Goal: Task Accomplishment & Management: Use online tool/utility

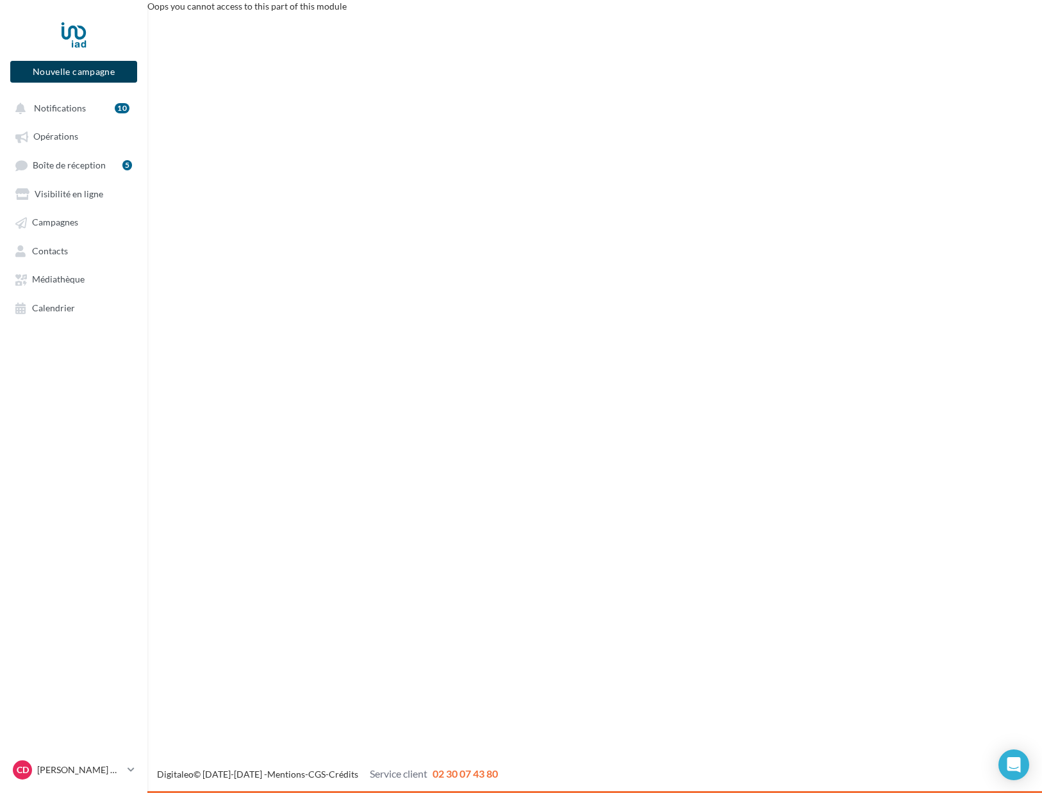
click at [52, 67] on button "Nouvelle campagne" at bounding box center [73, 72] width 127 height 22
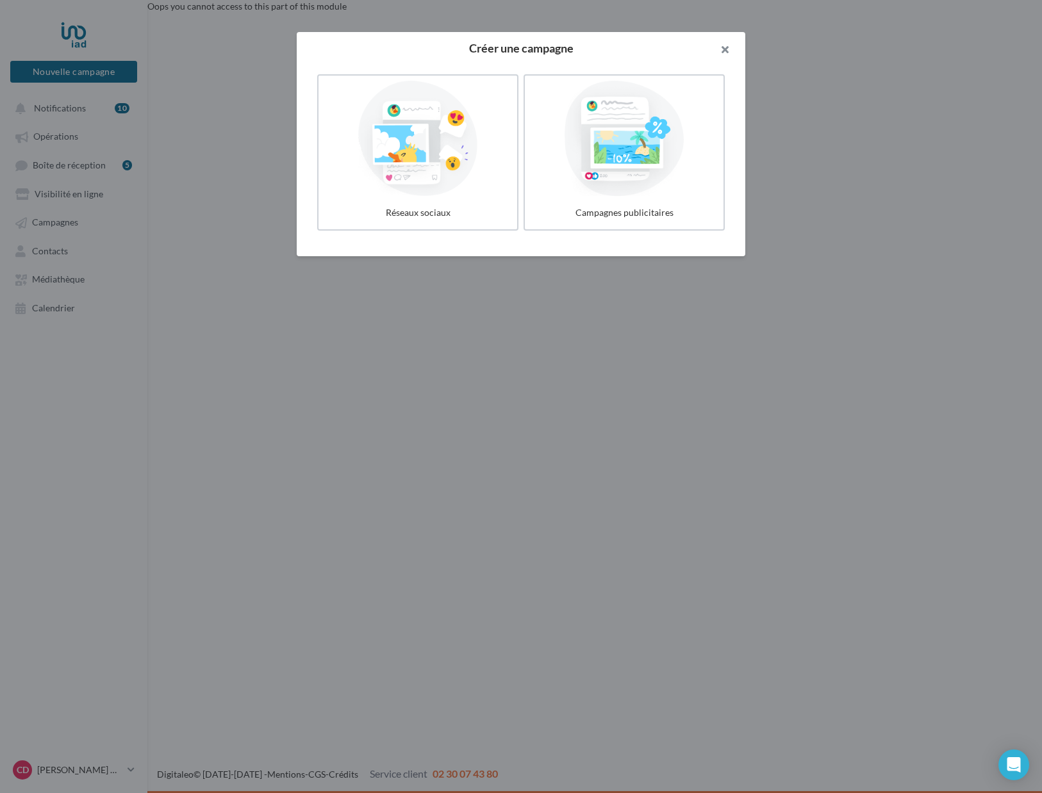
click at [728, 51] on button "button" at bounding box center [719, 51] width 51 height 38
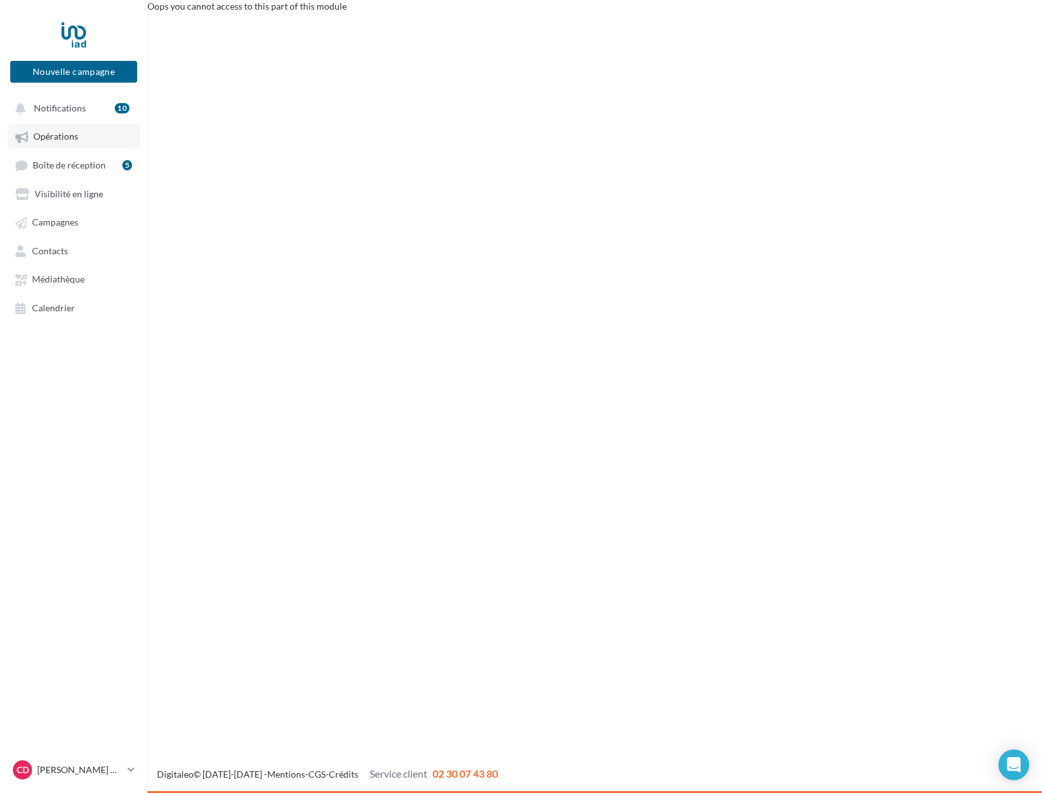
click at [53, 144] on link "Opérations" at bounding box center [74, 135] width 132 height 23
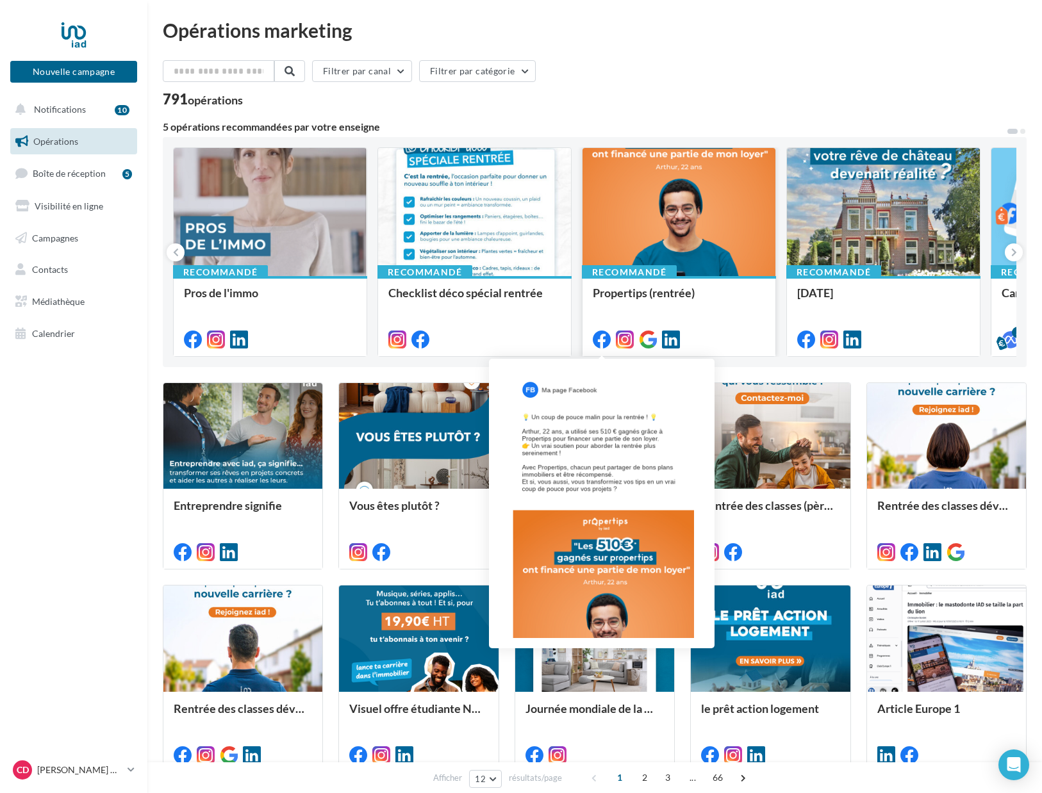
click at [602, 344] on icon at bounding box center [602, 340] width 18 height 18
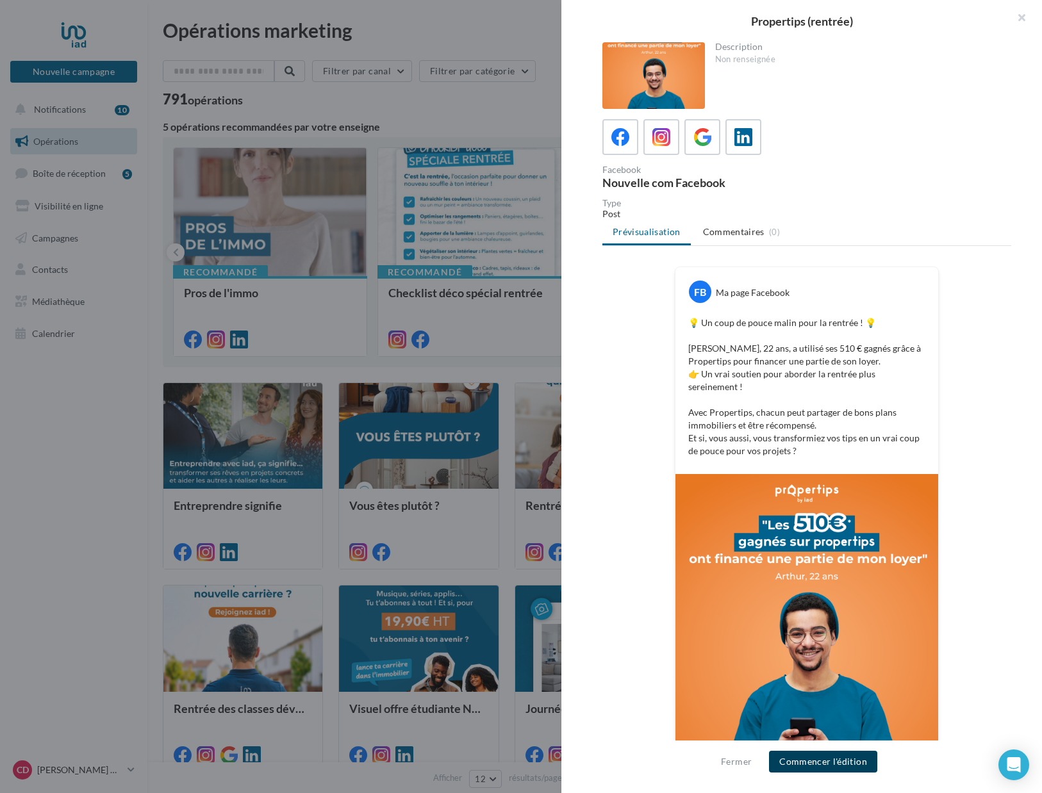
click at [835, 766] on button "Commencer l'édition" at bounding box center [823, 762] width 108 height 22
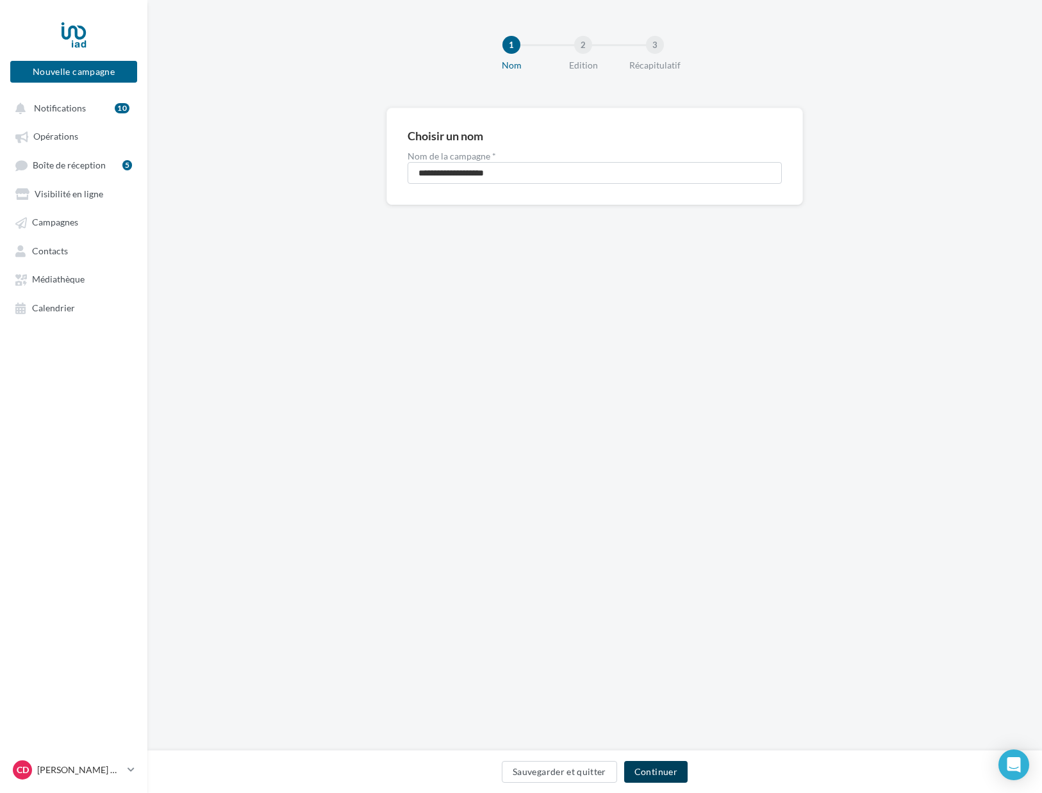
click at [654, 776] on button "Continuer" at bounding box center [655, 772] width 63 height 22
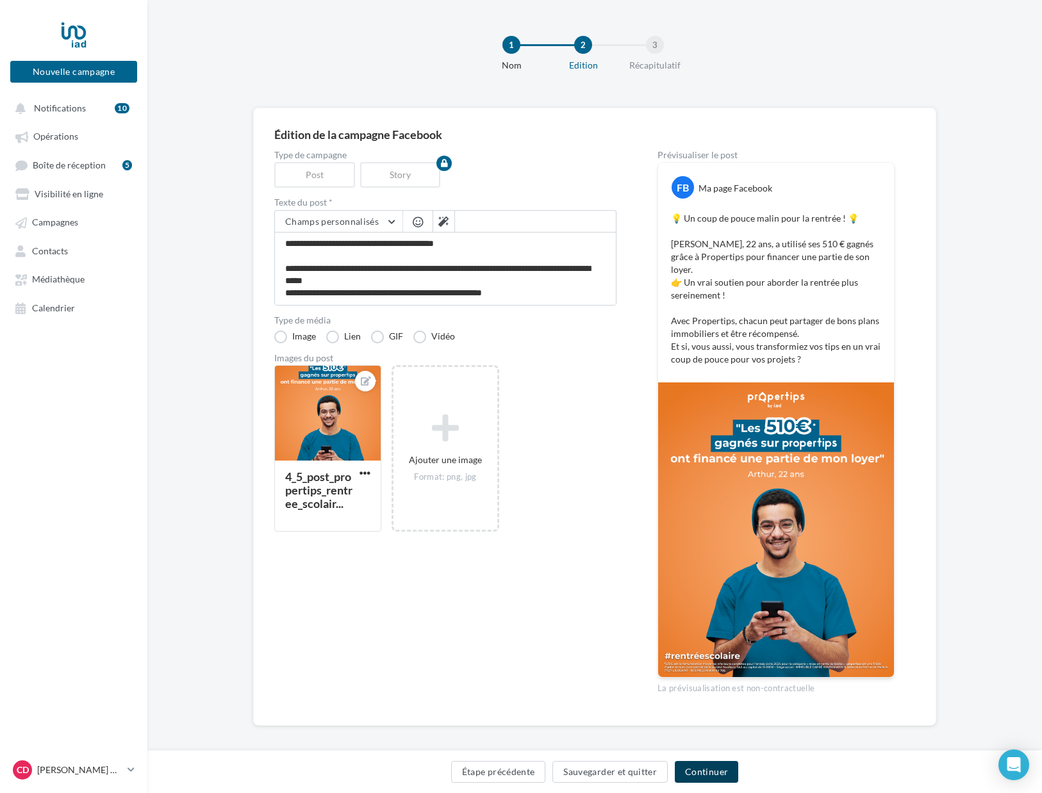
click at [700, 773] on button "Continuer" at bounding box center [706, 772] width 63 height 22
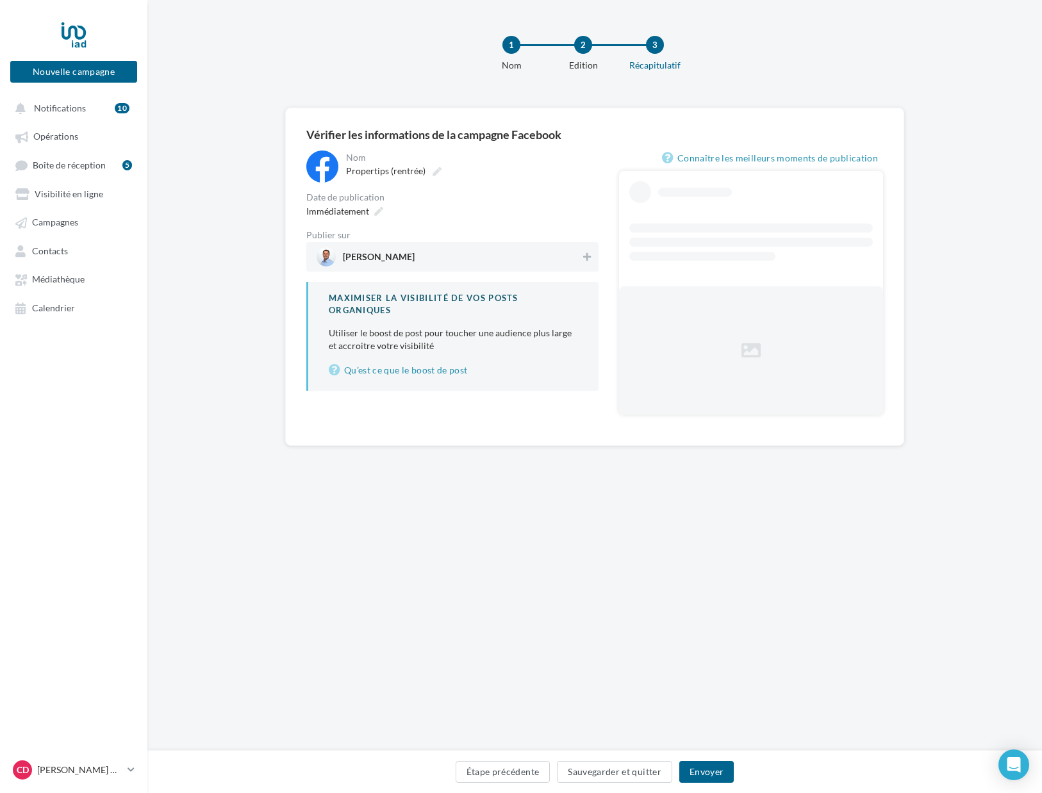
click at [429, 262] on span "[PERSON_NAME]" at bounding box center [448, 256] width 264 height 19
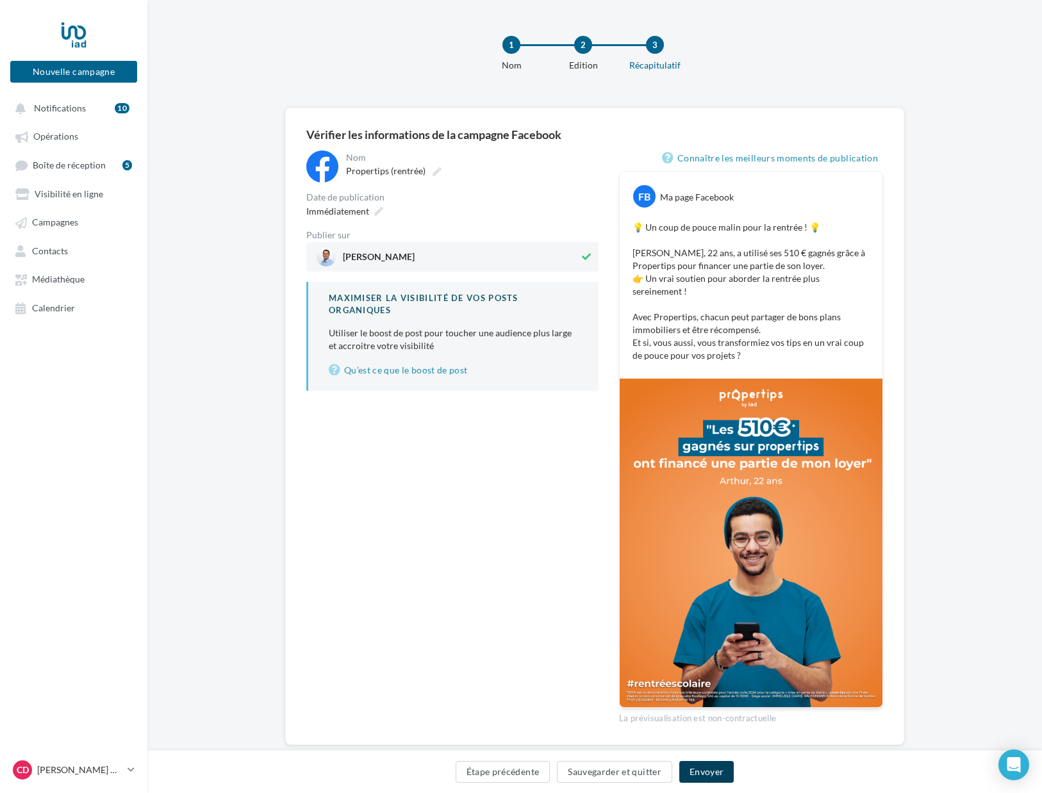
click at [704, 769] on button "Envoyer" at bounding box center [706, 772] width 54 height 22
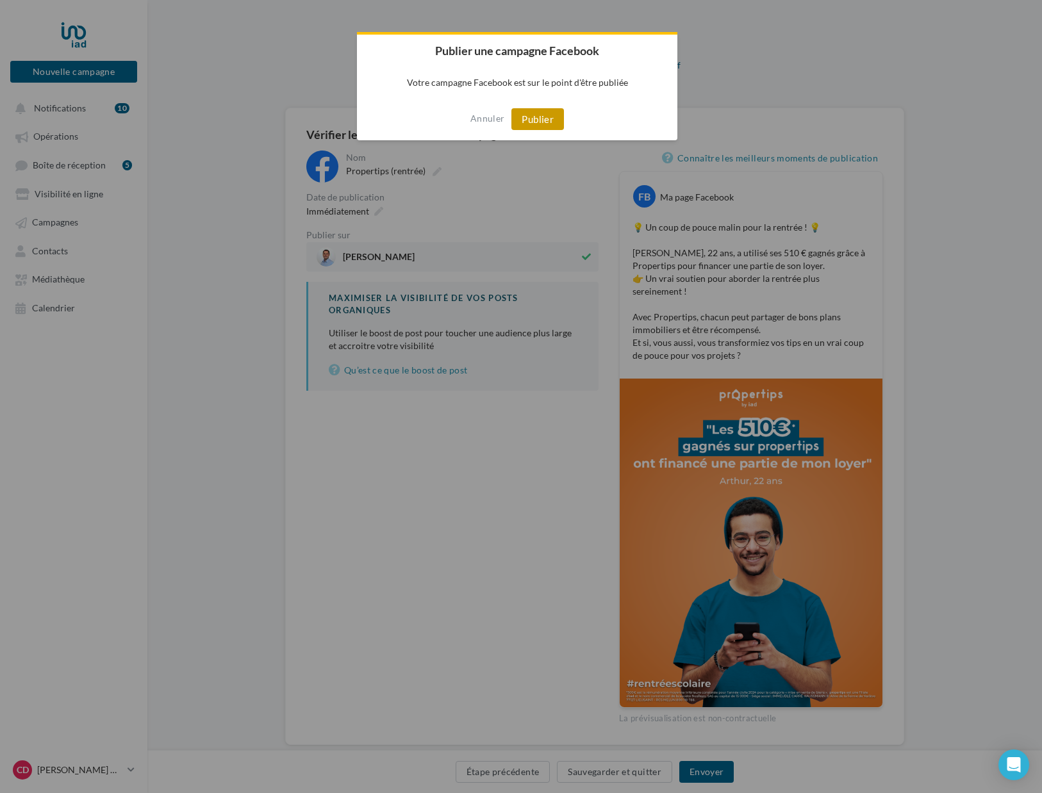
click at [536, 120] on button "Publier" at bounding box center [537, 119] width 53 height 22
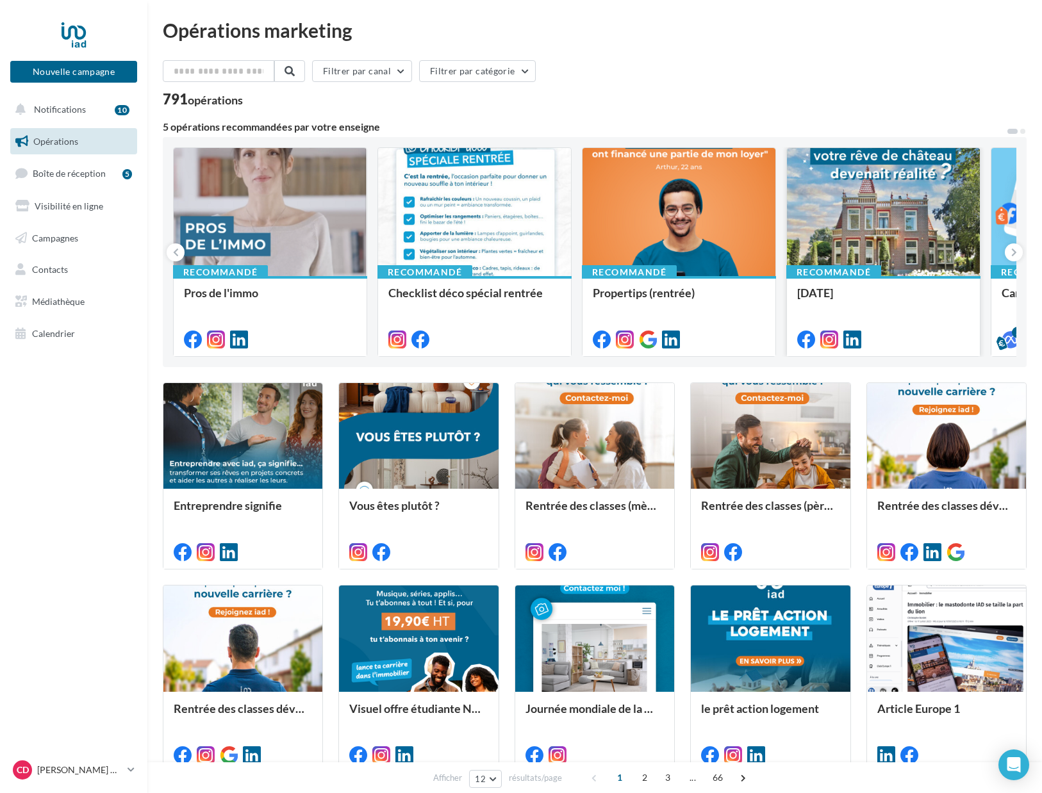
click at [872, 198] on div at bounding box center [883, 212] width 193 height 129
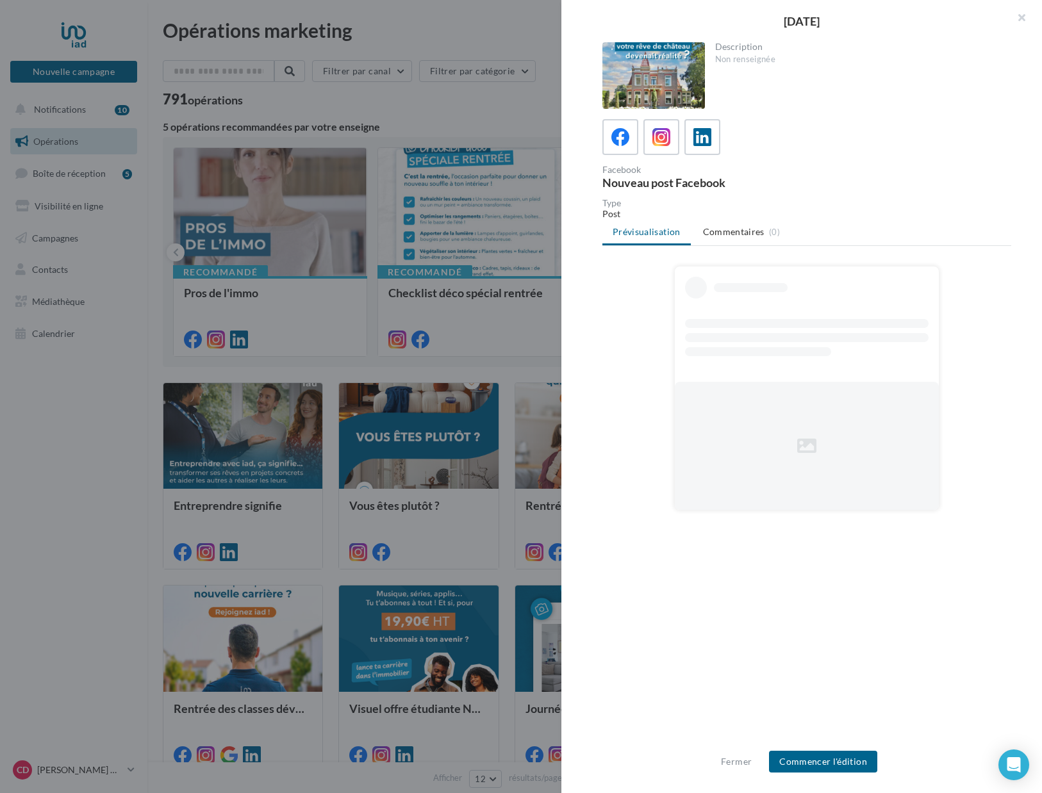
click at [435, 211] on div at bounding box center [521, 396] width 1042 height 793
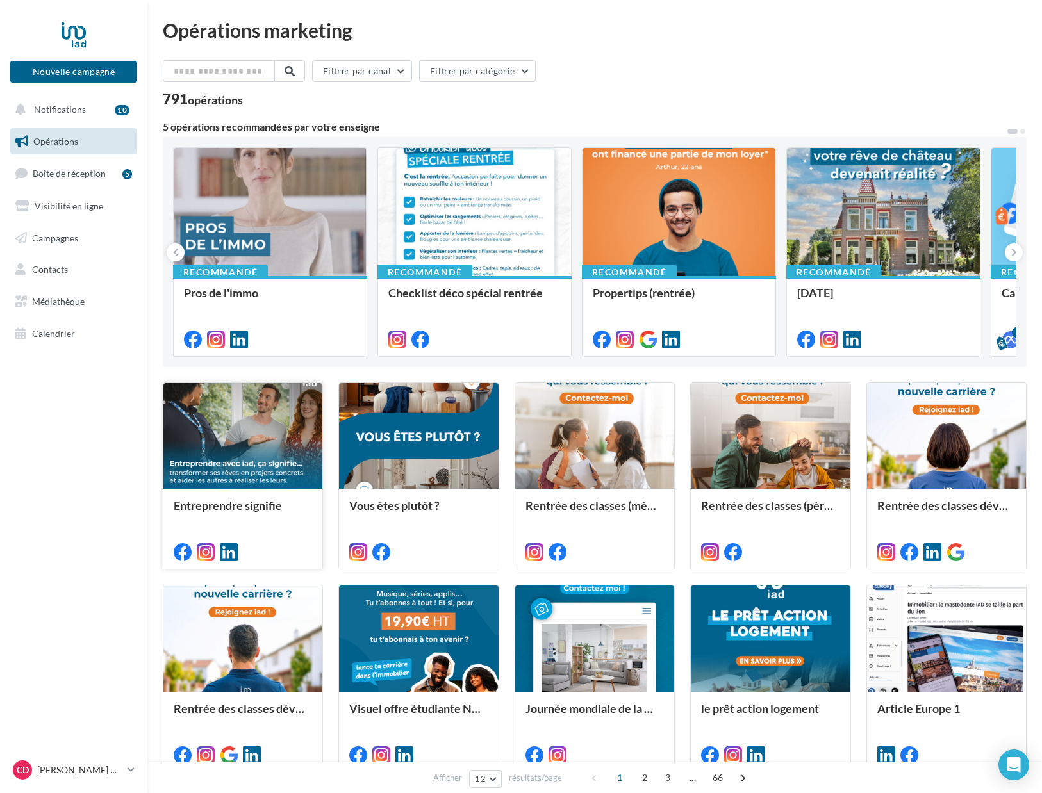
click at [247, 420] on div at bounding box center [242, 436] width 159 height 107
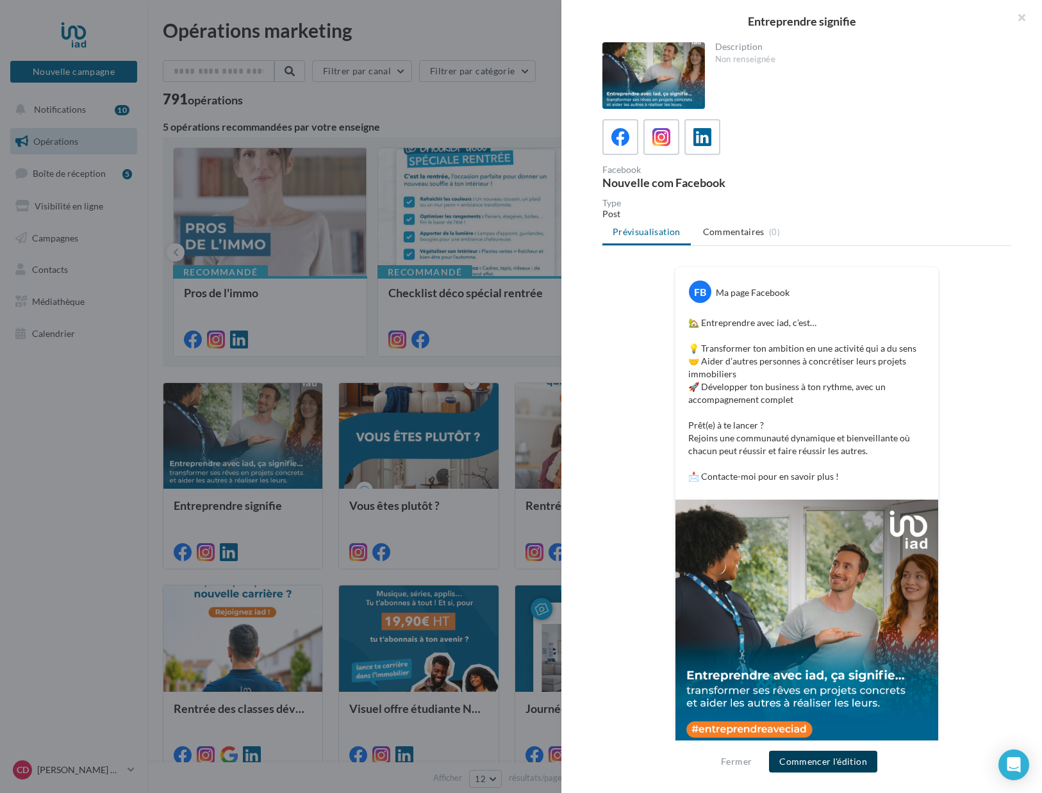
click at [815, 759] on button "Commencer l'édition" at bounding box center [823, 762] width 108 height 22
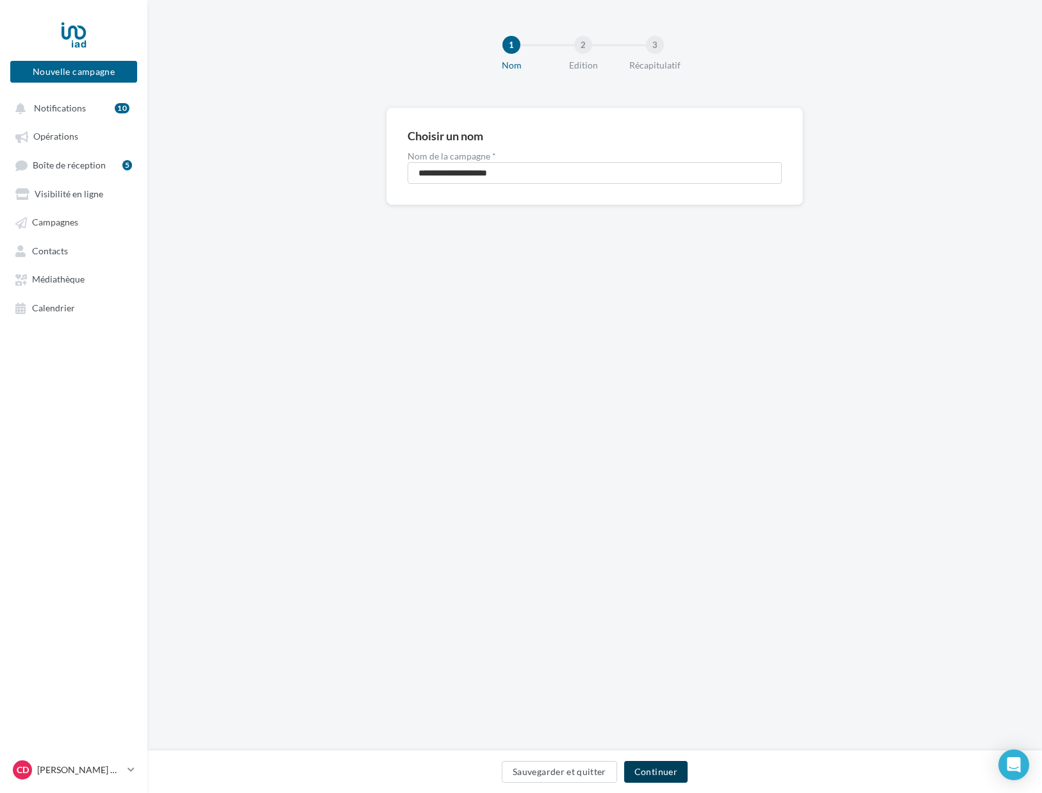
click at [646, 773] on button "Continuer" at bounding box center [655, 772] width 63 height 22
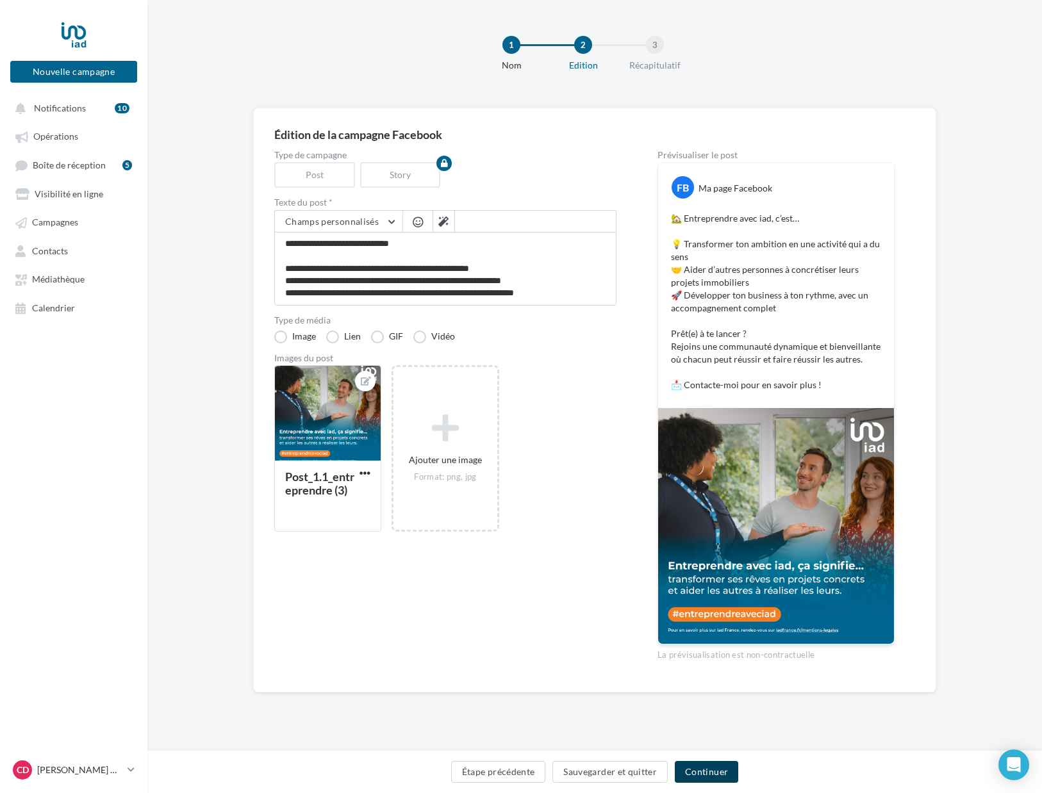
click at [711, 765] on button "Continuer" at bounding box center [706, 772] width 63 height 22
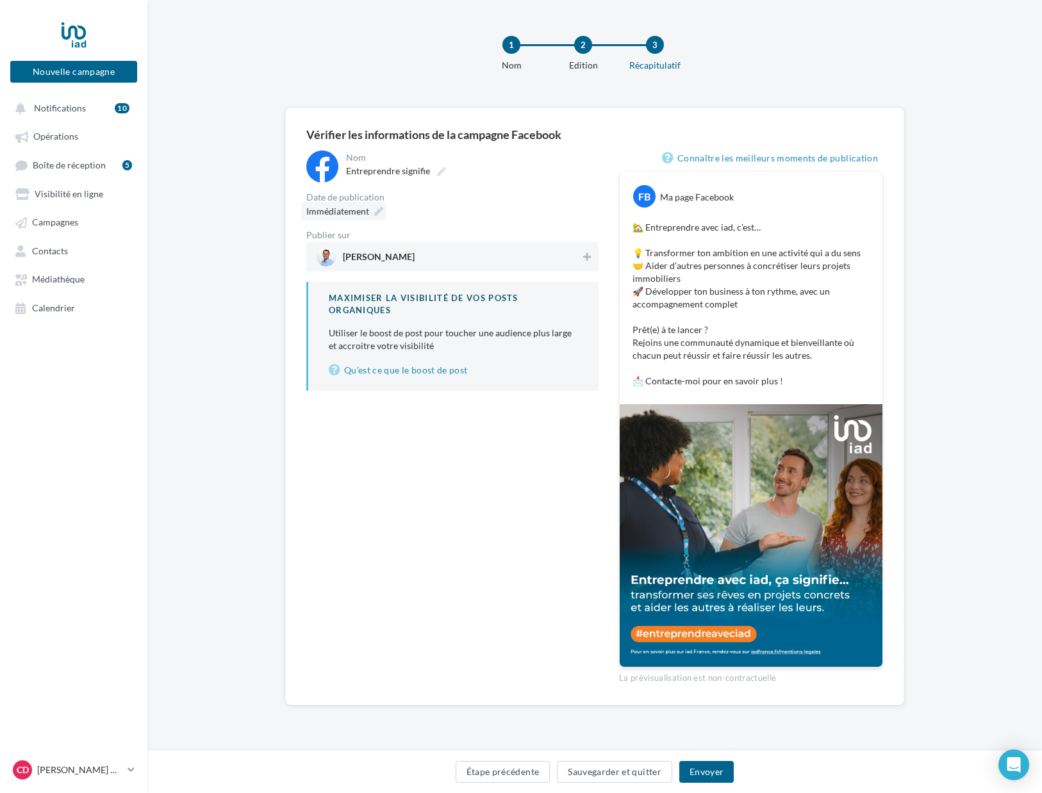
click at [381, 209] on icon at bounding box center [378, 211] width 9 height 9
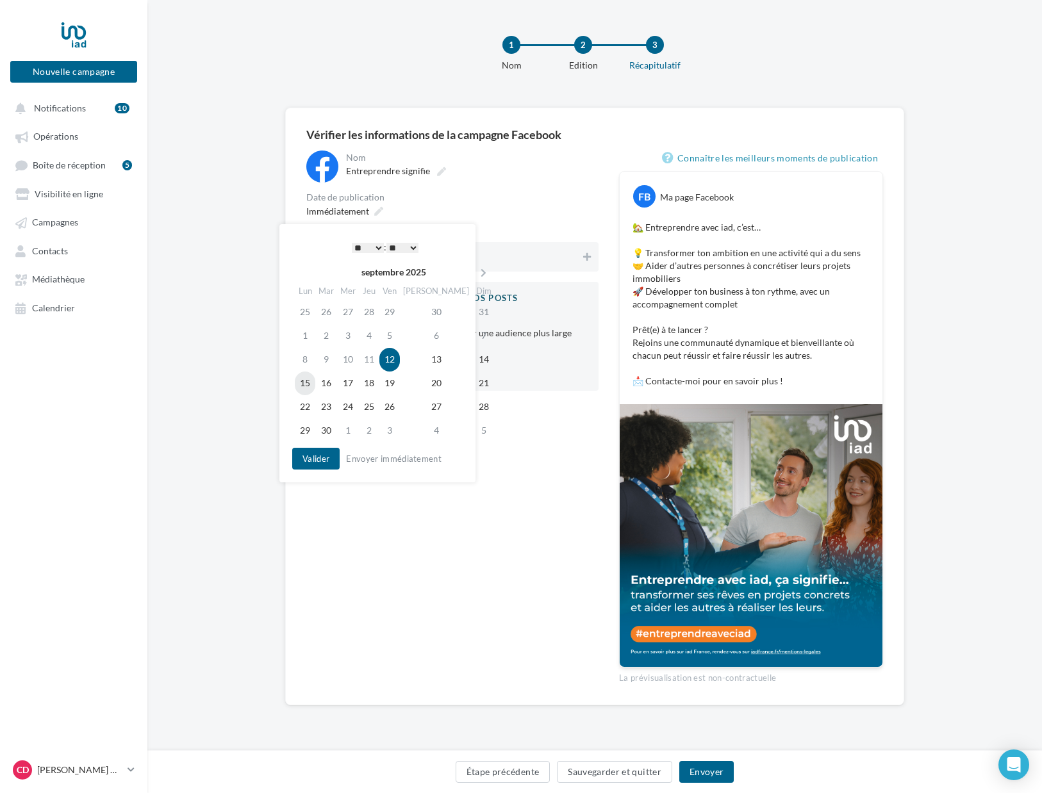
click at [313, 385] on td "15" at bounding box center [305, 384] width 21 height 24
click at [352, 243] on select "* * * * * * * * * * ** ** ** ** ** ** ** ** ** ** ** ** ** **" at bounding box center [368, 248] width 32 height 10
click at [324, 458] on button "Valider" at bounding box center [315, 459] width 47 height 22
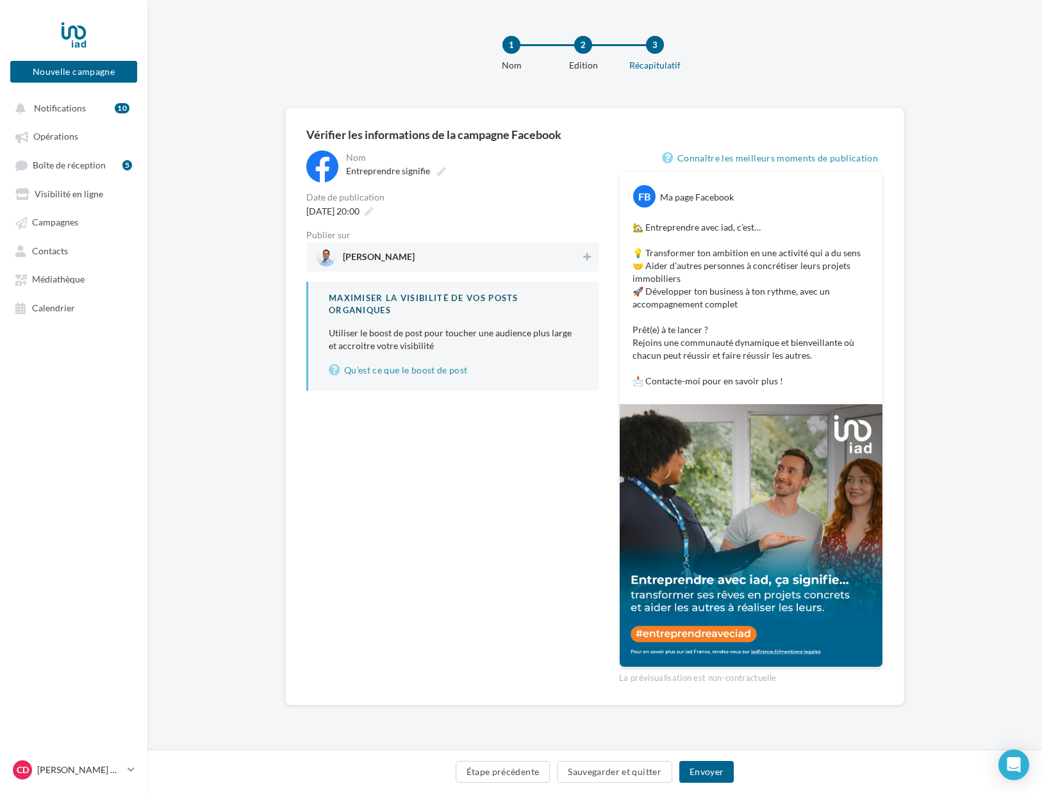
click at [404, 258] on span "Christophe Devant" at bounding box center [379, 259] width 72 height 14
click at [712, 766] on button "Envoyer" at bounding box center [706, 772] width 54 height 22
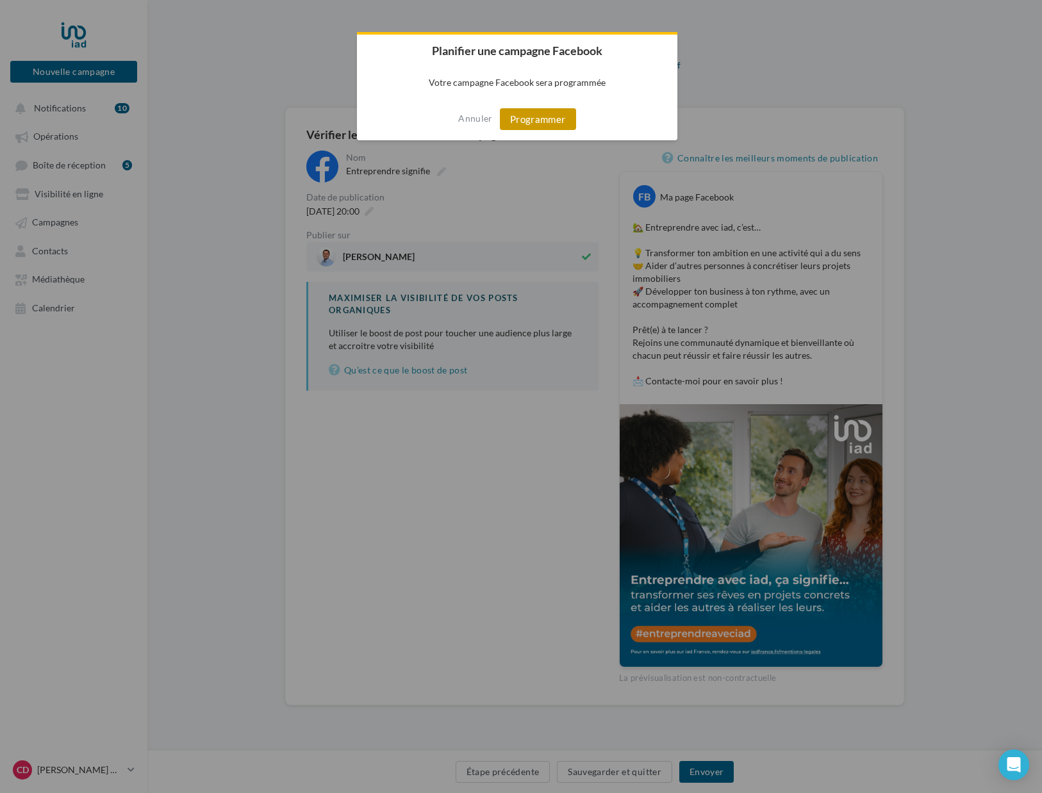
click at [545, 127] on button "Programmer" at bounding box center [538, 119] width 76 height 22
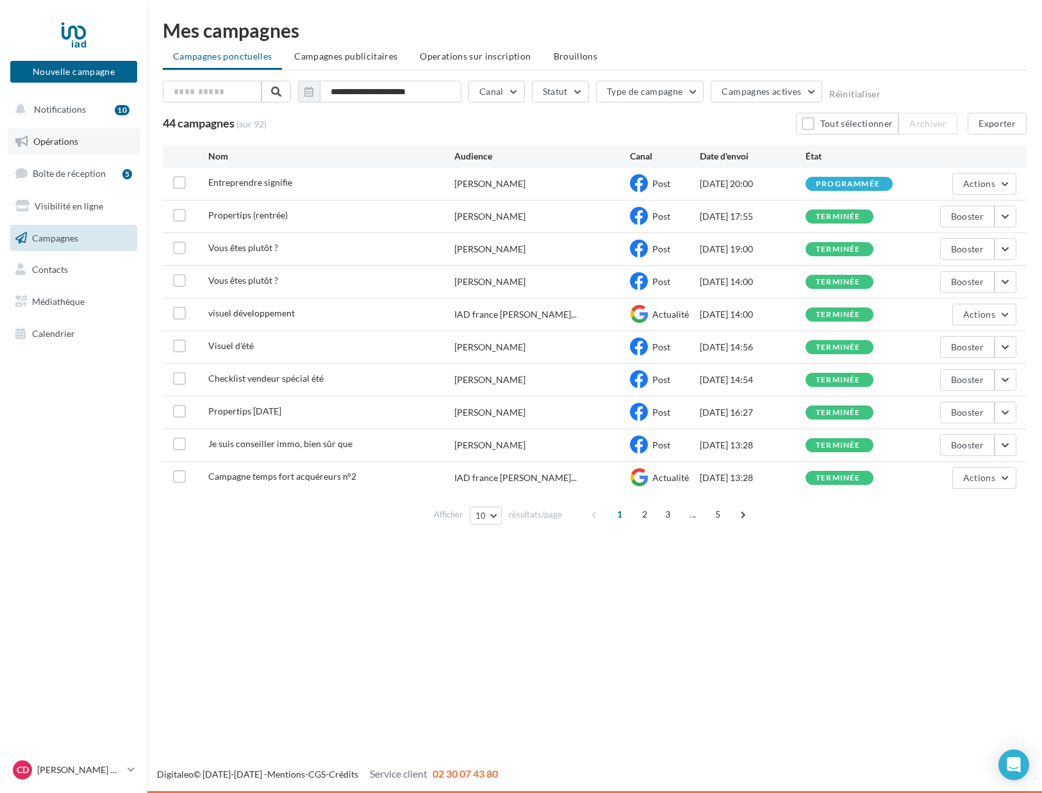
click at [63, 144] on span "Opérations" at bounding box center [55, 141] width 45 height 11
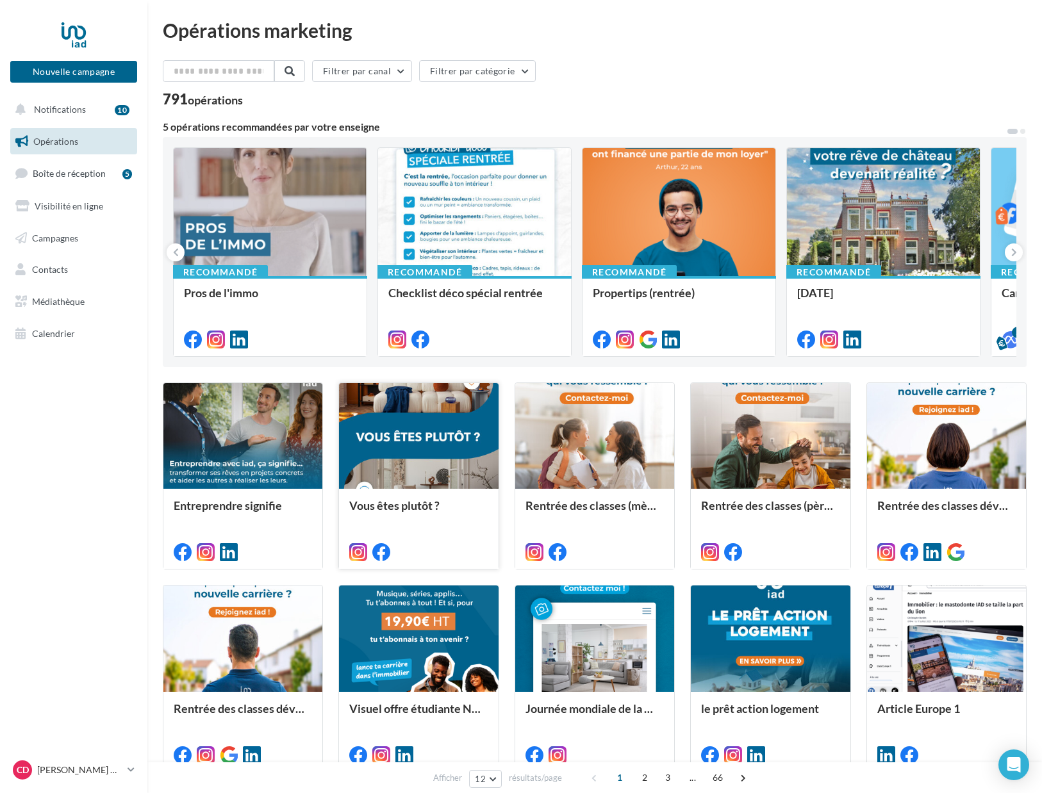
click at [400, 452] on div at bounding box center [418, 436] width 159 height 107
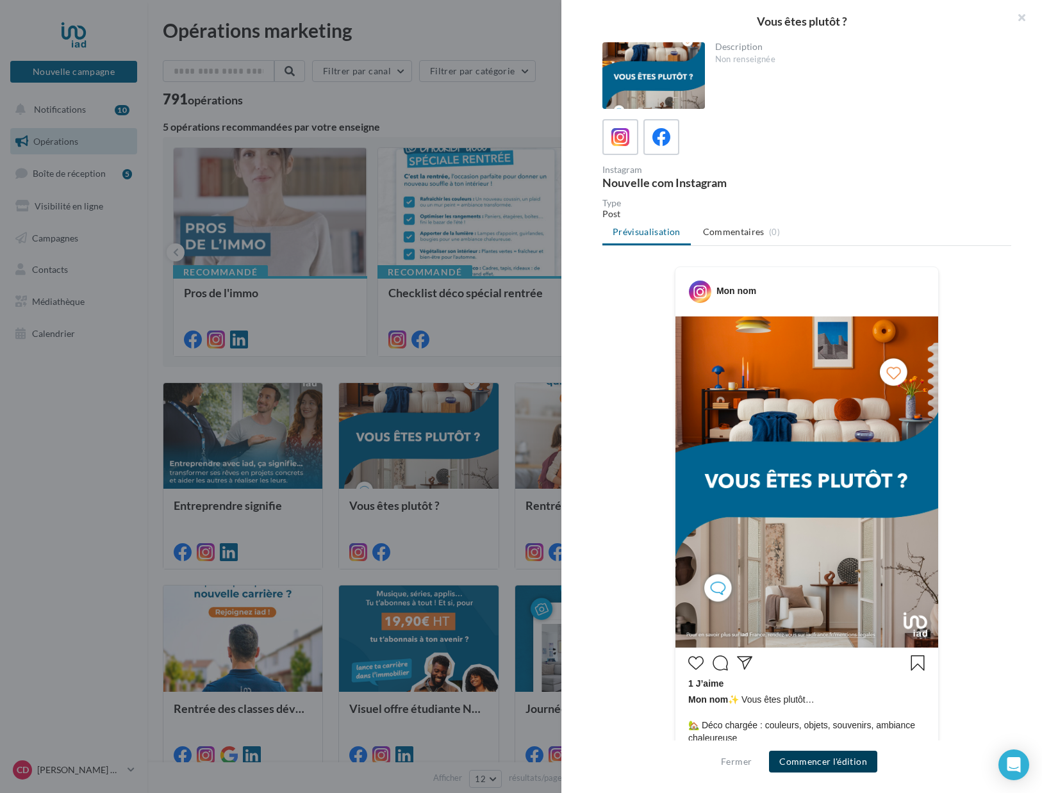
click at [801, 770] on button "Commencer l'édition" at bounding box center [823, 762] width 108 height 22
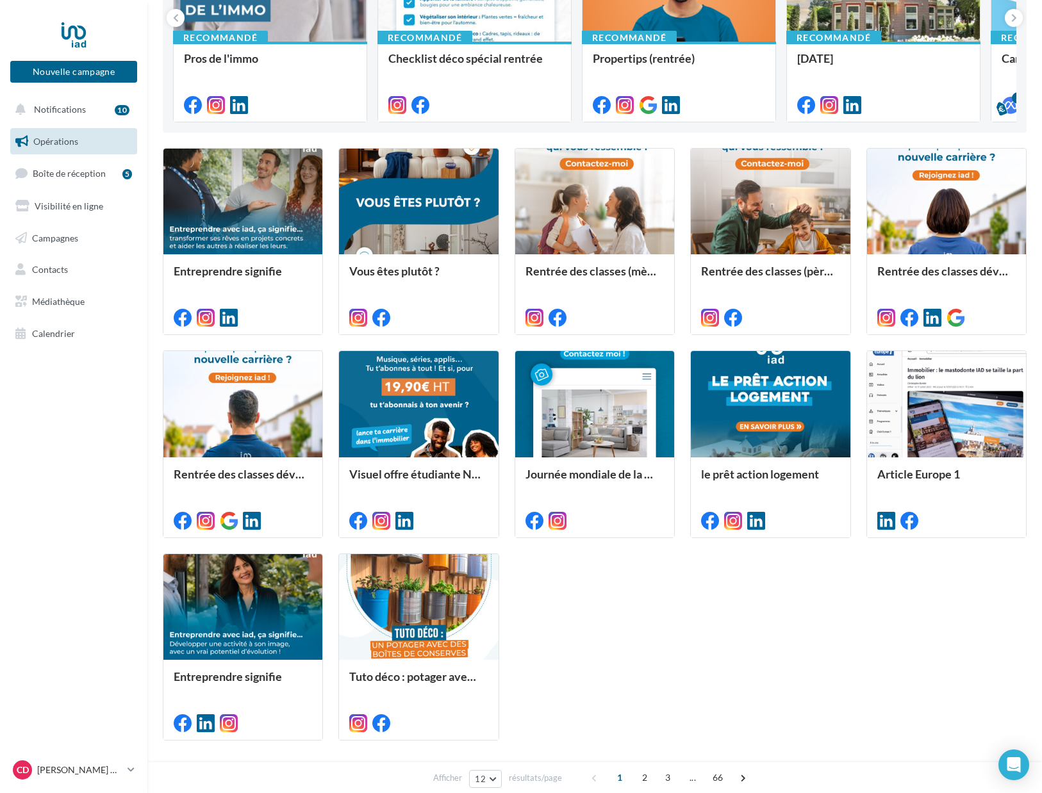
scroll to position [248, 0]
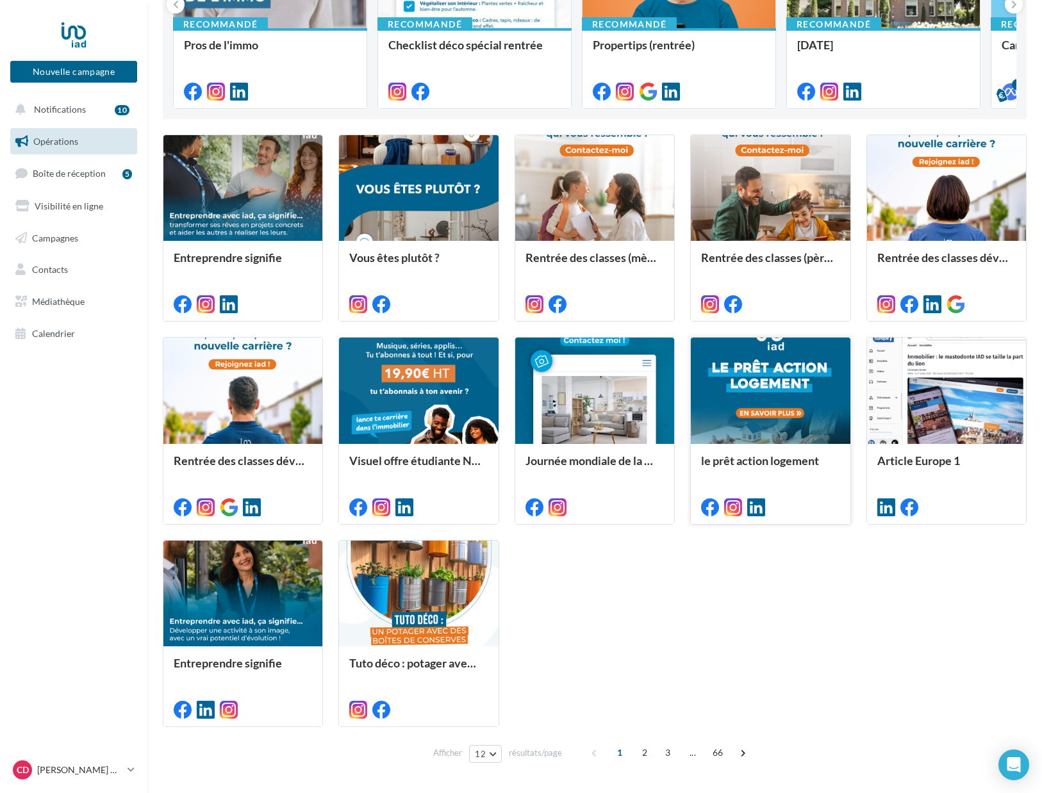
click at [752, 439] on div at bounding box center [770, 391] width 159 height 107
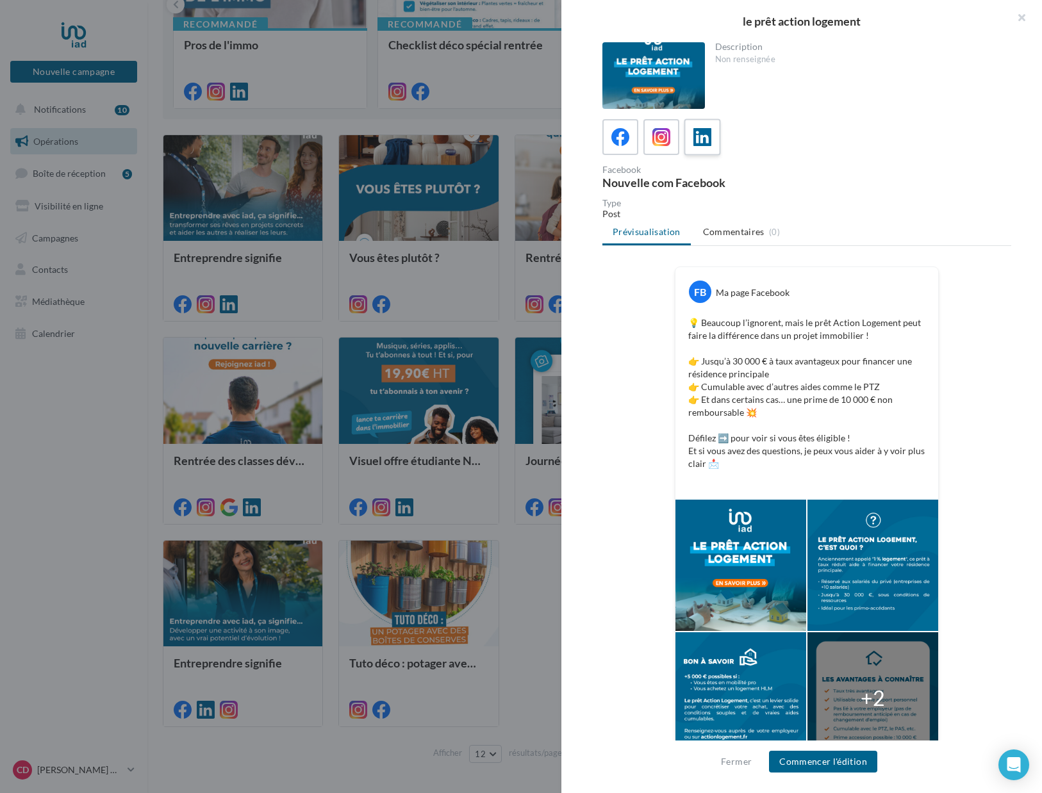
click at [702, 142] on icon at bounding box center [702, 137] width 19 height 19
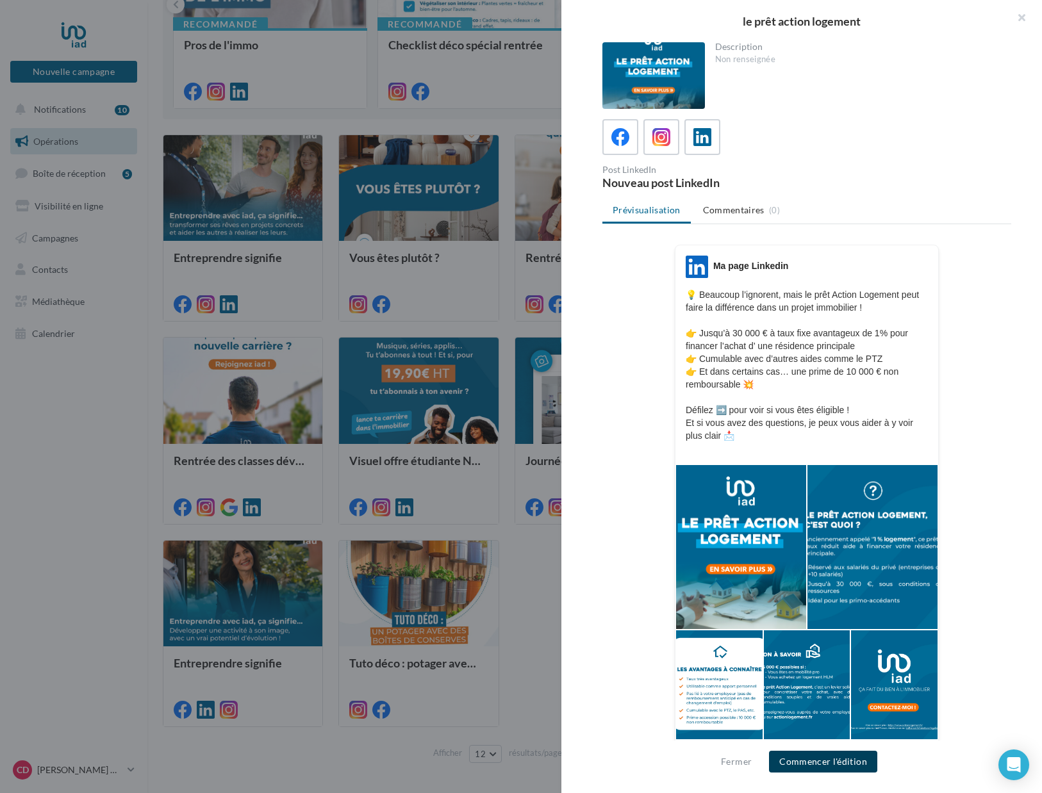
click at [821, 769] on button "Commencer l'édition" at bounding box center [823, 762] width 108 height 22
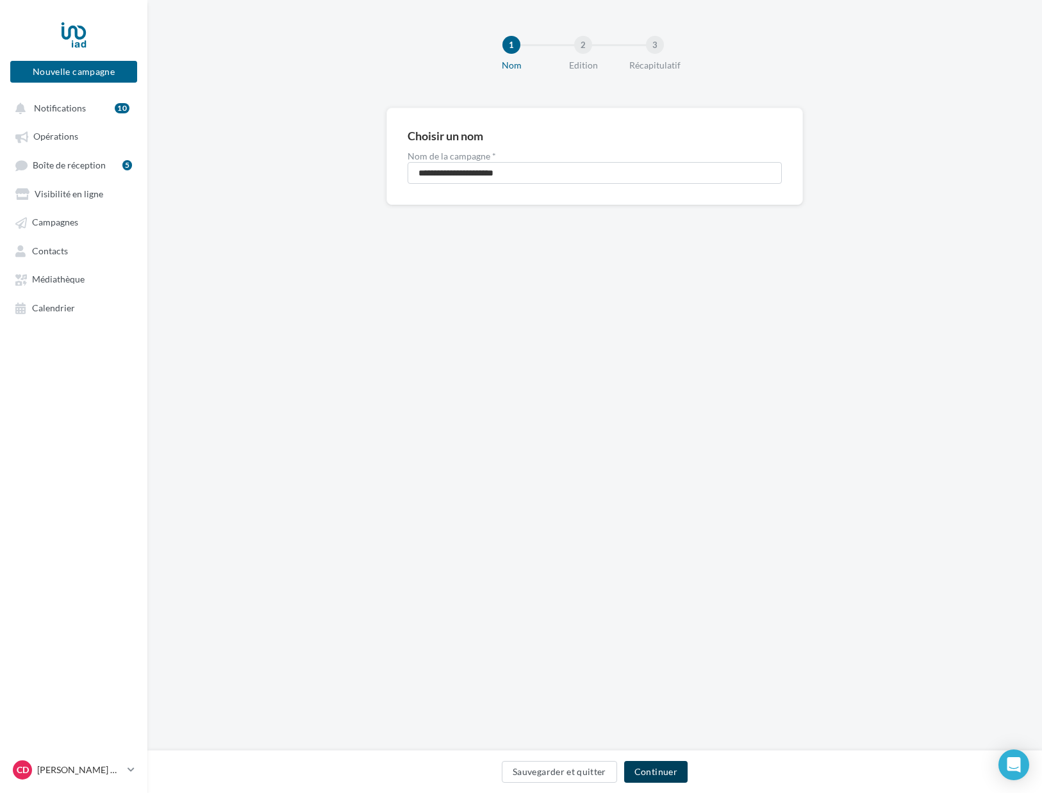
click at [664, 773] on button "Continuer" at bounding box center [655, 772] width 63 height 22
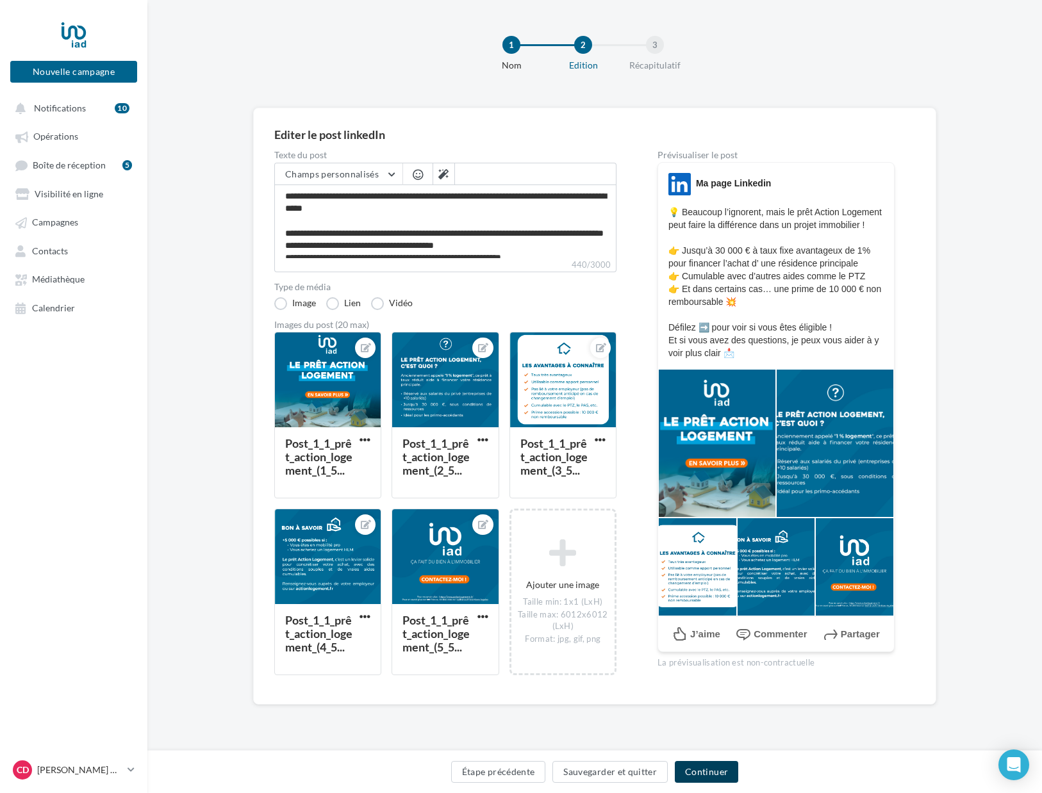
click at [702, 771] on button "Continuer" at bounding box center [706, 772] width 63 height 22
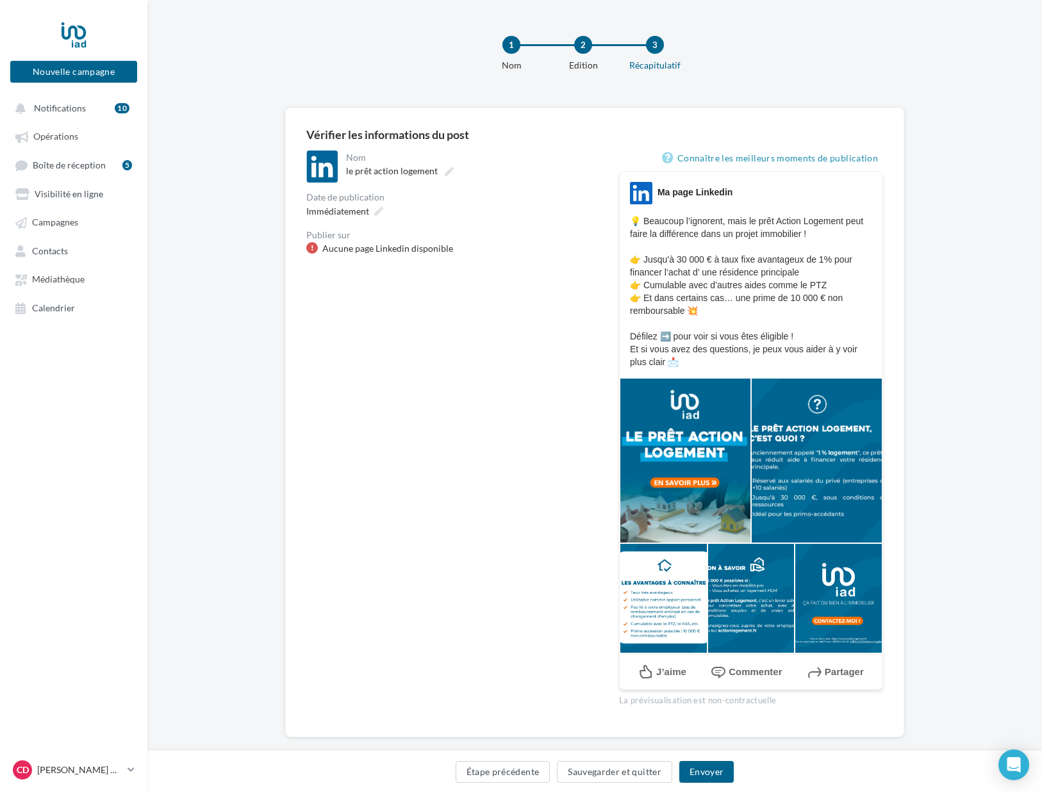
click at [313, 249] on div at bounding box center [312, 248] width 12 height 12
click at [503, 775] on button "Étape précédente" at bounding box center [503, 772] width 95 height 22
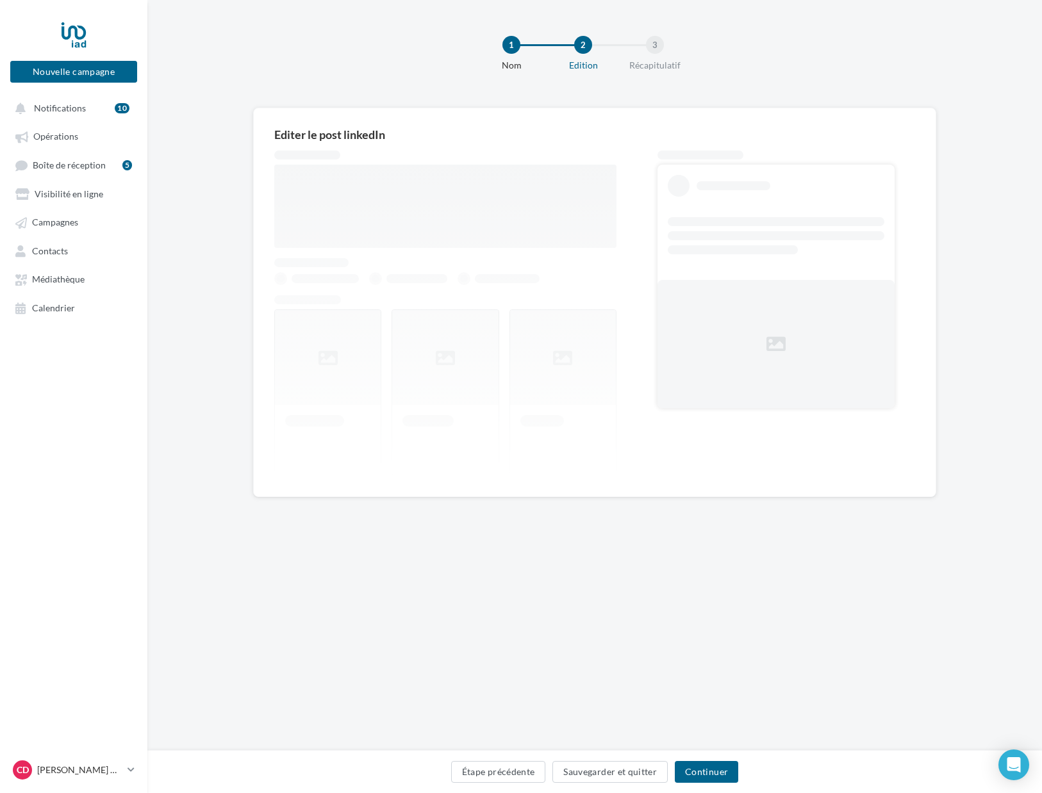
click at [503, 775] on button "Étape précédente" at bounding box center [498, 772] width 95 height 22
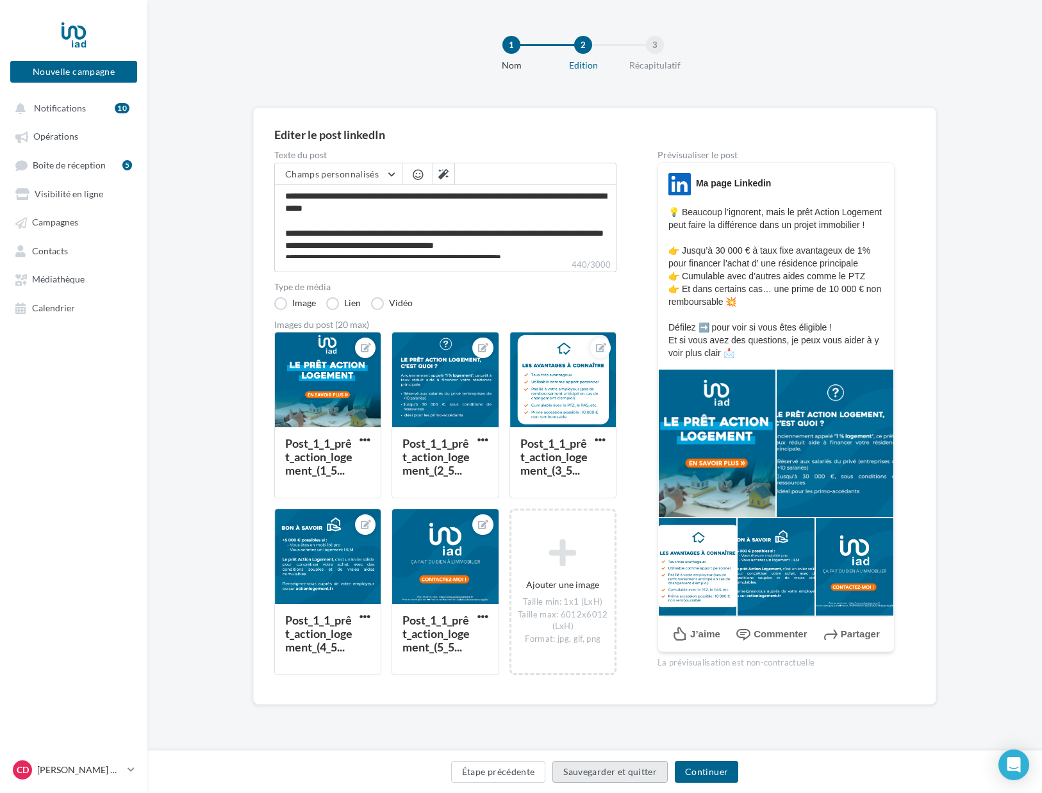
click at [638, 771] on button "Sauvegarder et quitter" at bounding box center [609, 772] width 115 height 22
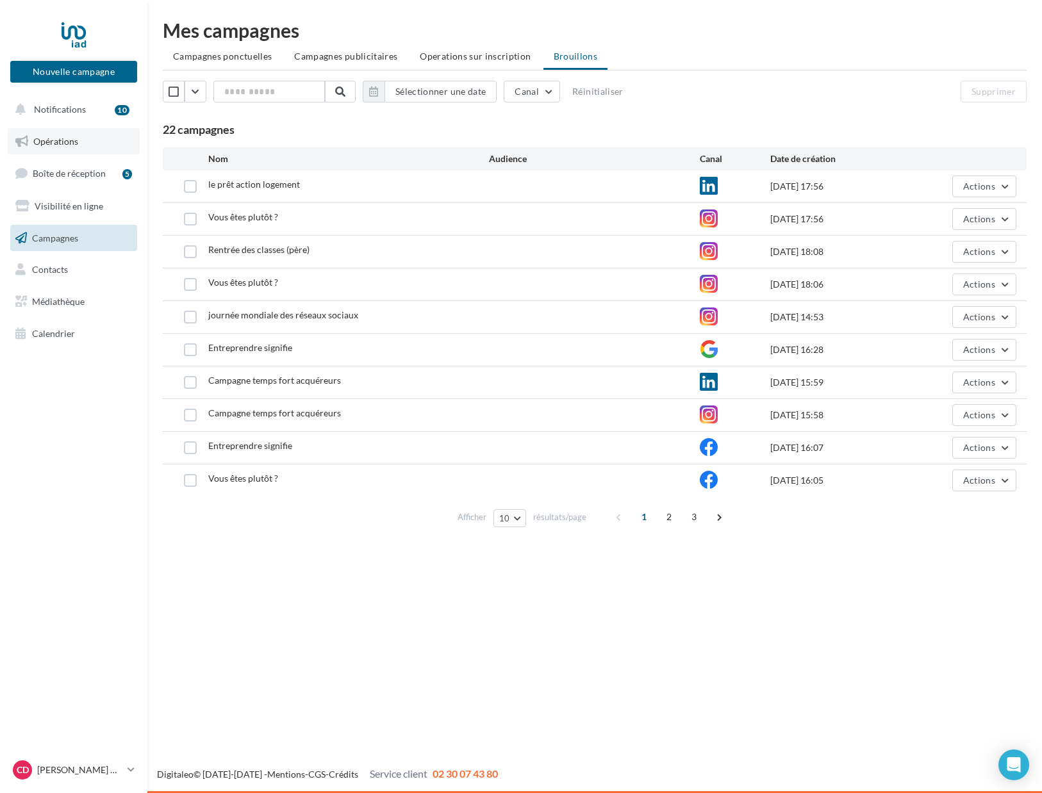
click at [61, 142] on span "Opérations" at bounding box center [55, 141] width 45 height 11
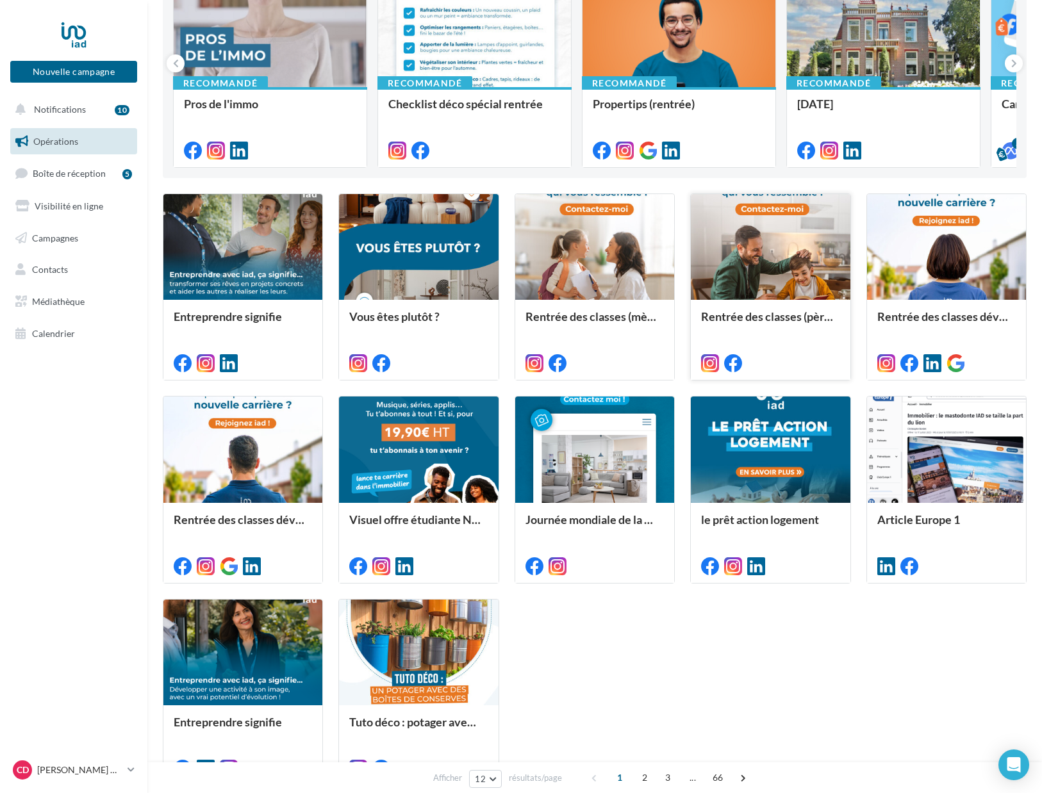
scroll to position [191, 0]
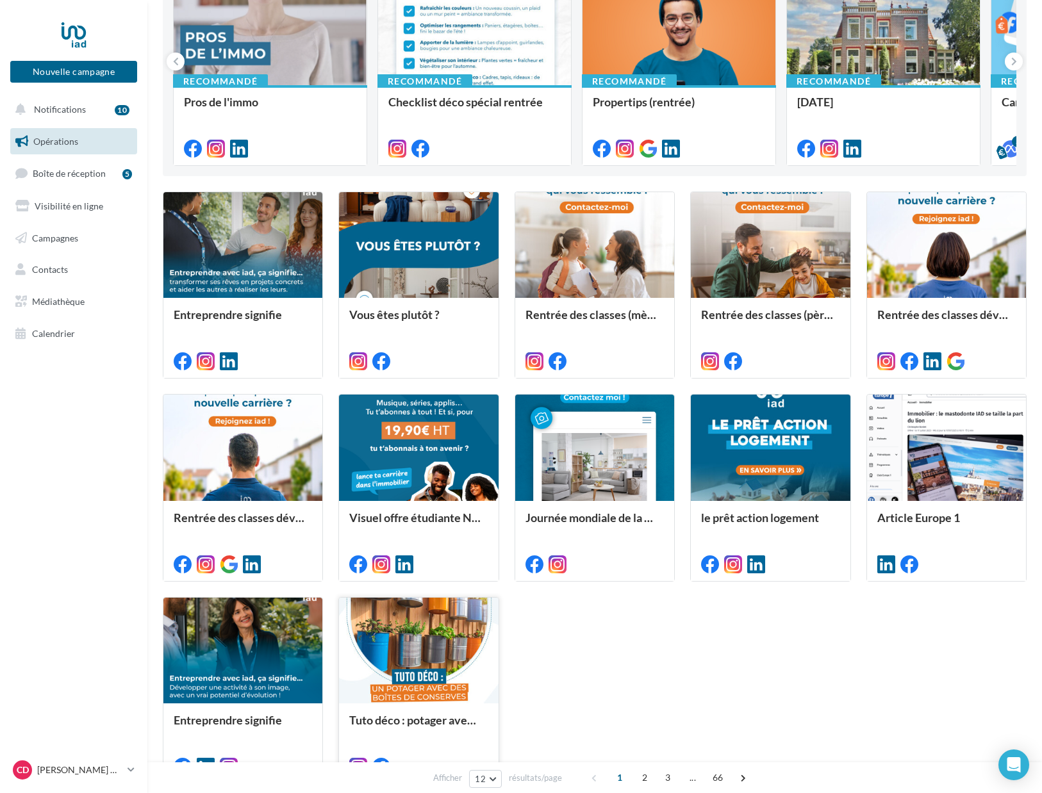
click at [440, 658] on div at bounding box center [418, 651] width 159 height 107
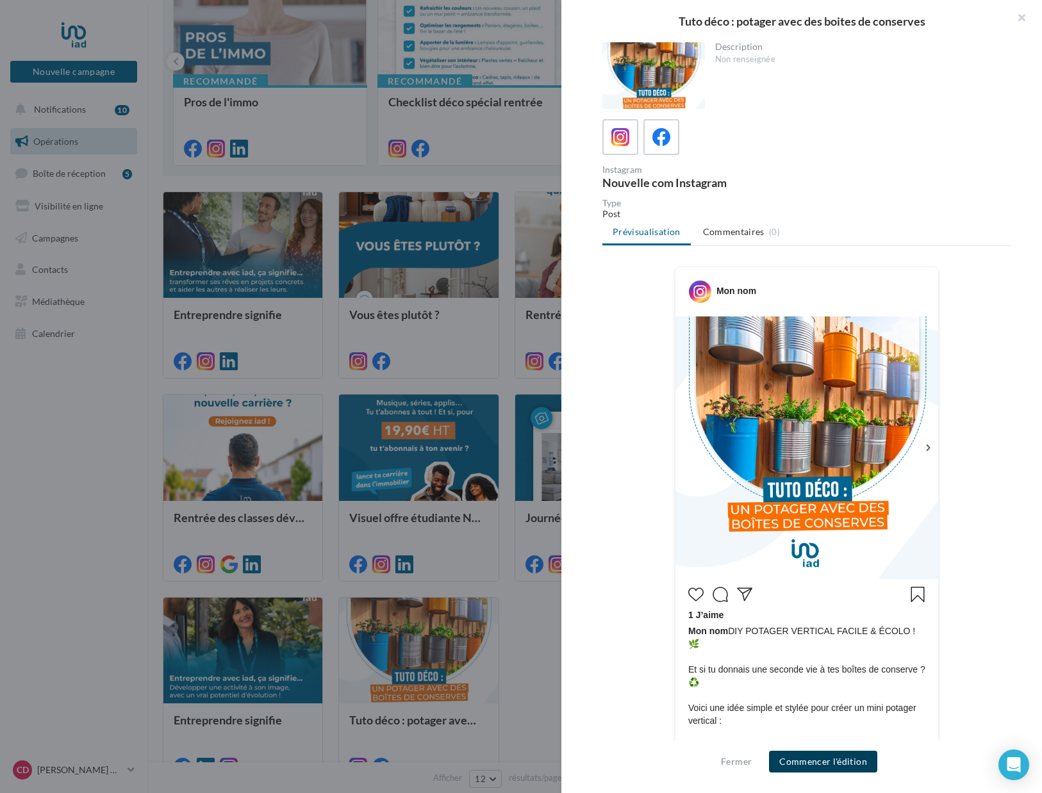
click at [826, 767] on button "Commencer l'édition" at bounding box center [823, 762] width 108 height 22
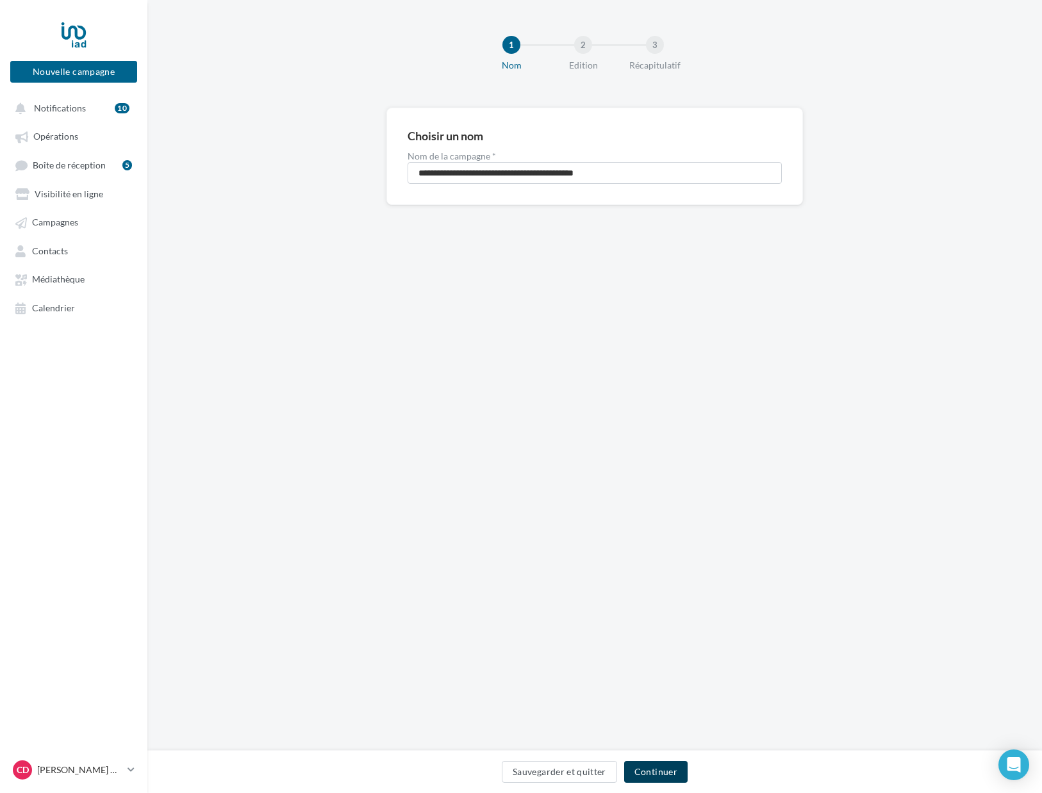
click at [657, 768] on button "Continuer" at bounding box center [655, 772] width 63 height 22
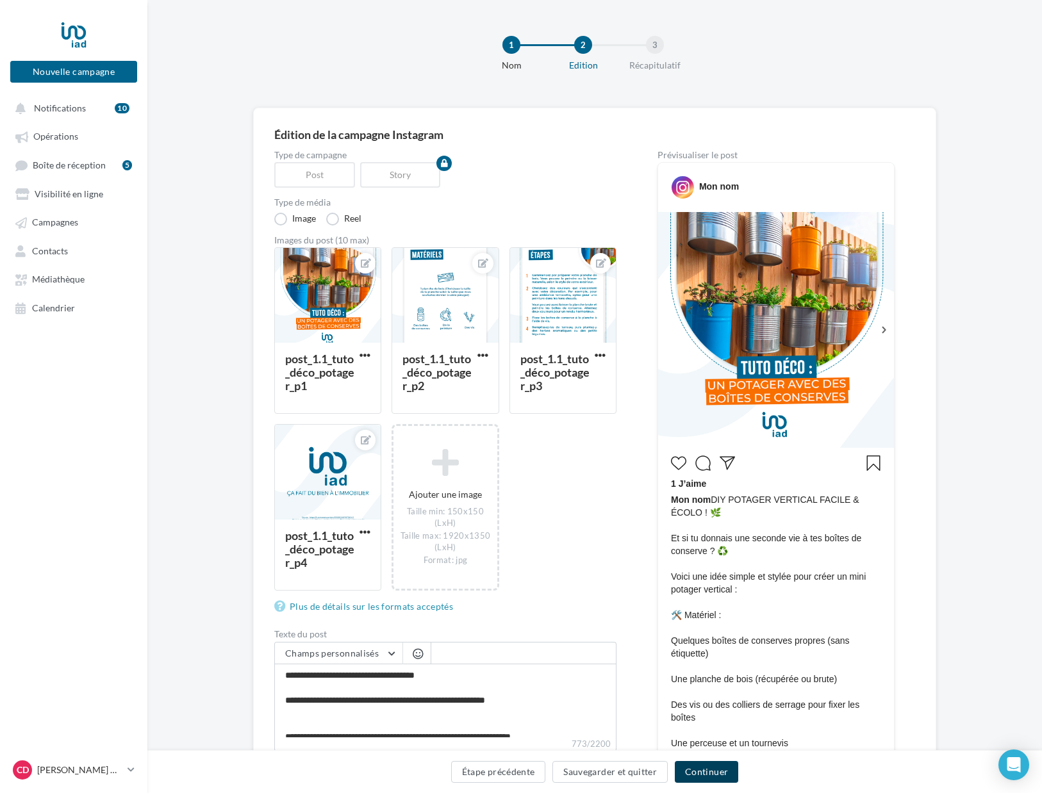
click at [700, 768] on button "Continuer" at bounding box center [706, 772] width 63 height 22
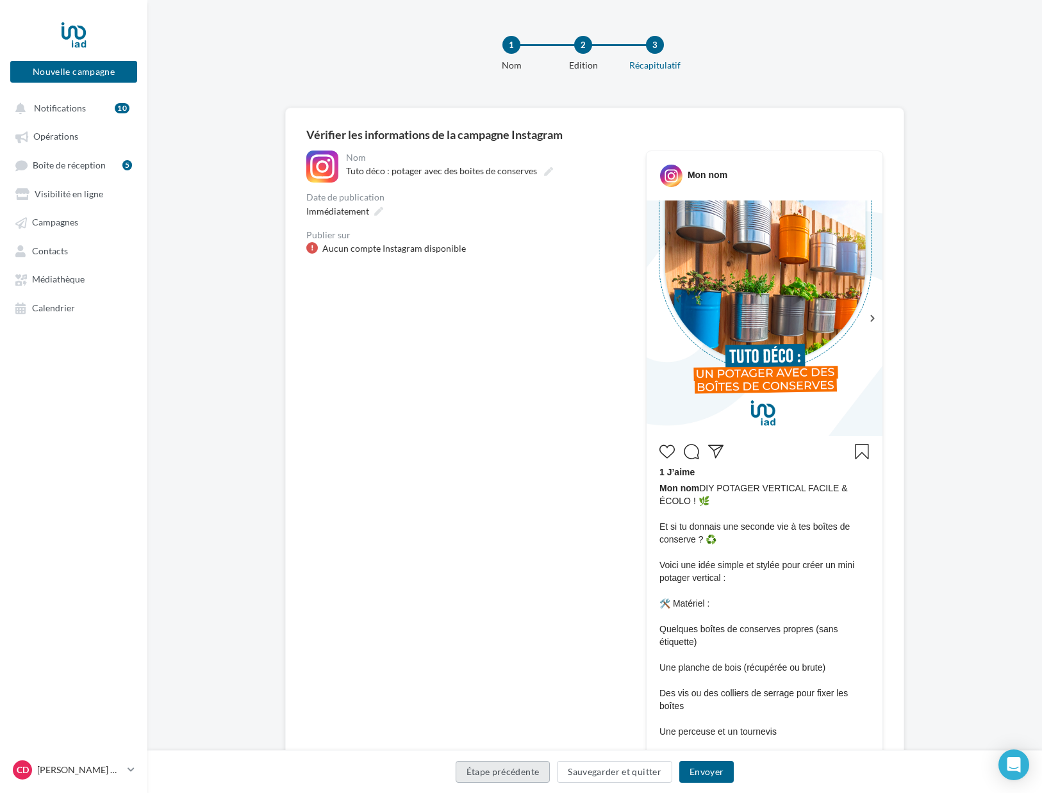
click at [515, 777] on button "Étape précédente" at bounding box center [503, 772] width 95 height 22
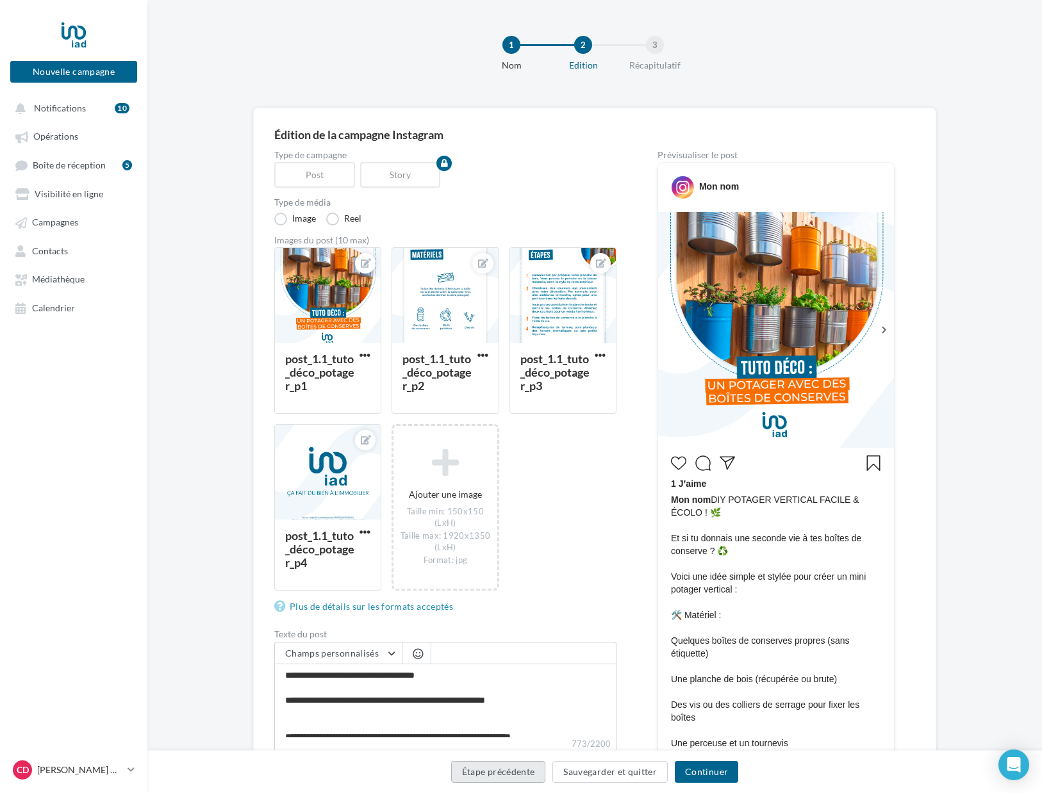
click at [522, 773] on button "Étape précédente" at bounding box center [498, 772] width 95 height 22
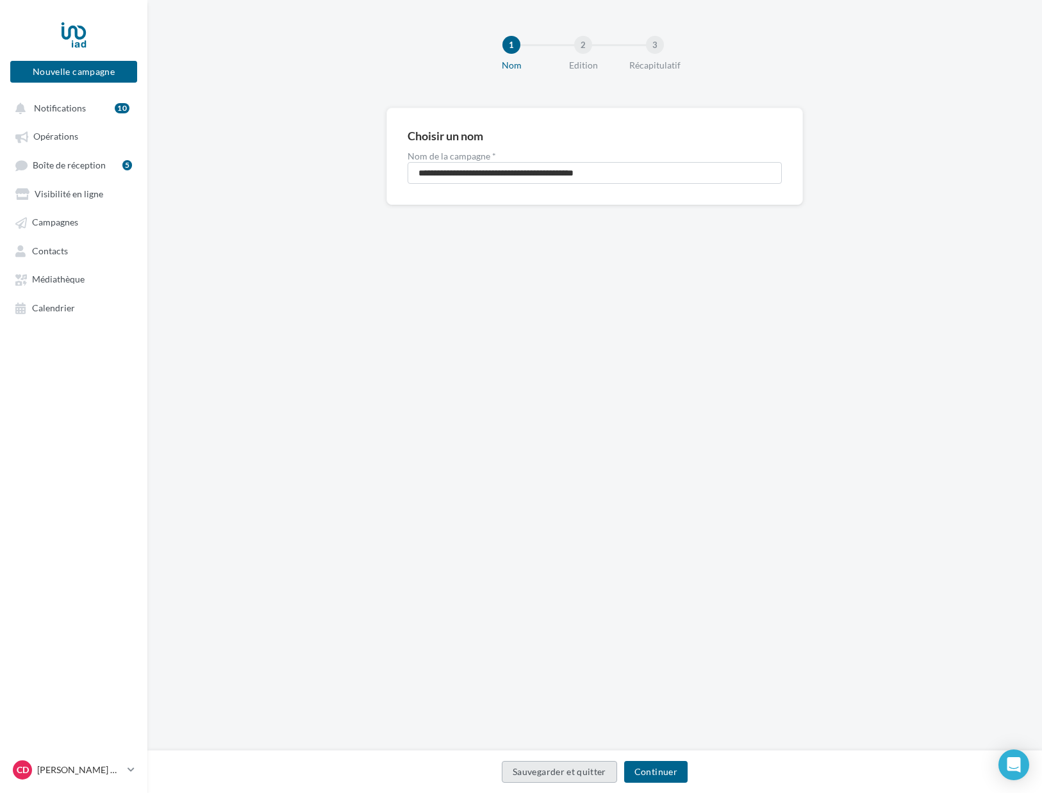
click at [522, 773] on button "Sauvegarder et quitter" at bounding box center [559, 772] width 115 height 22
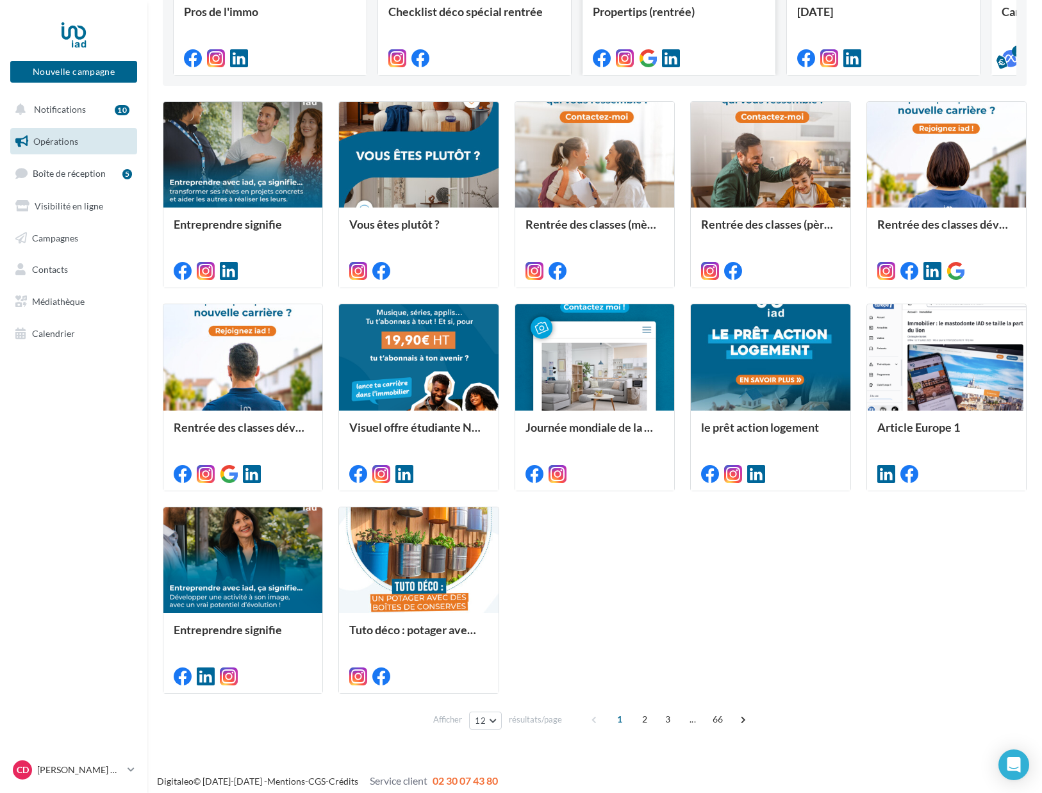
scroll to position [283, 0]
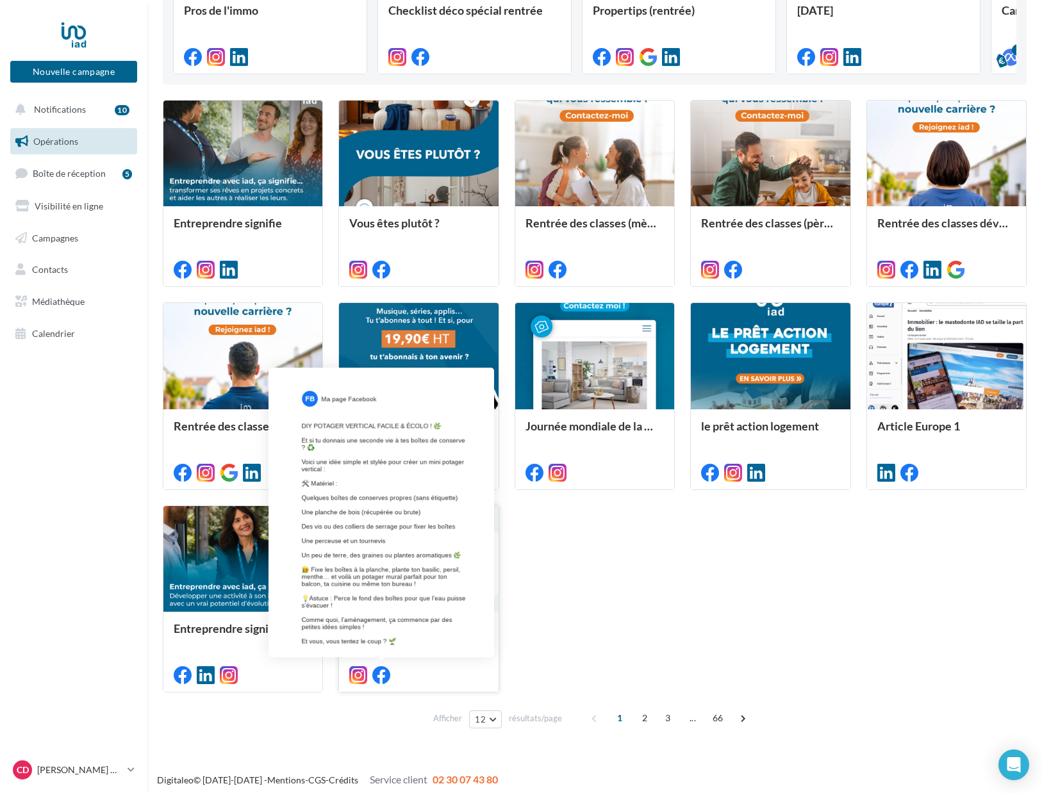
click at [382, 678] on icon at bounding box center [381, 675] width 18 height 18
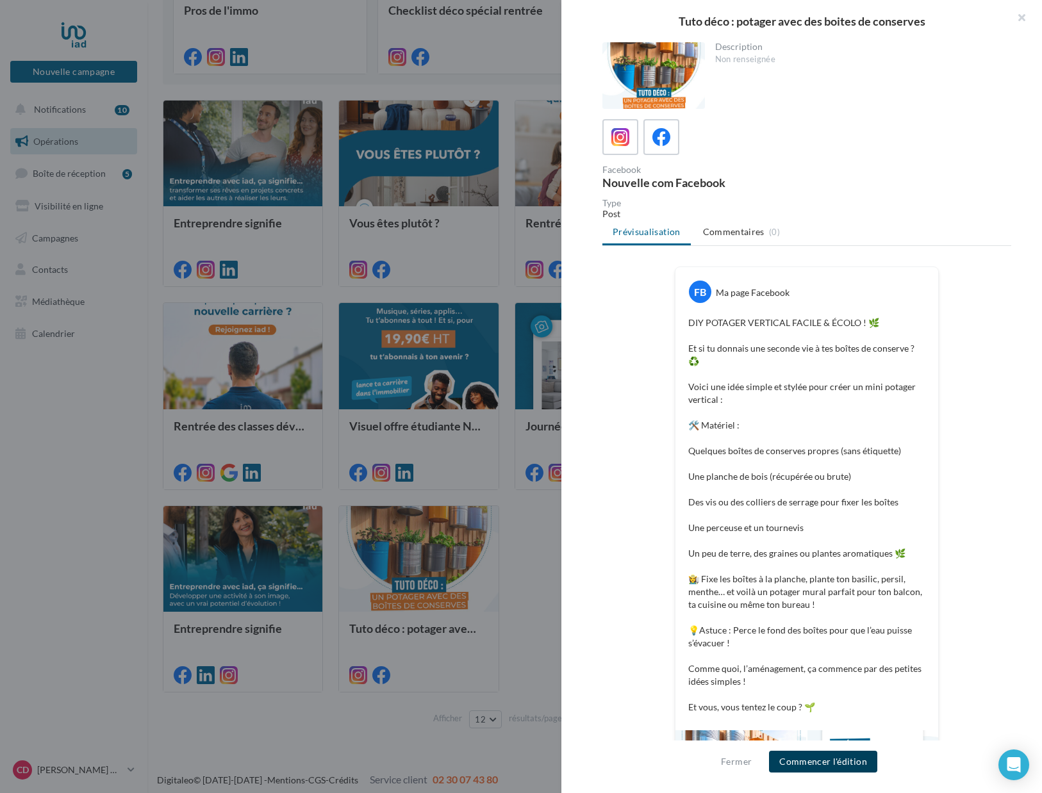
click at [819, 769] on button "Commencer l'édition" at bounding box center [823, 762] width 108 height 22
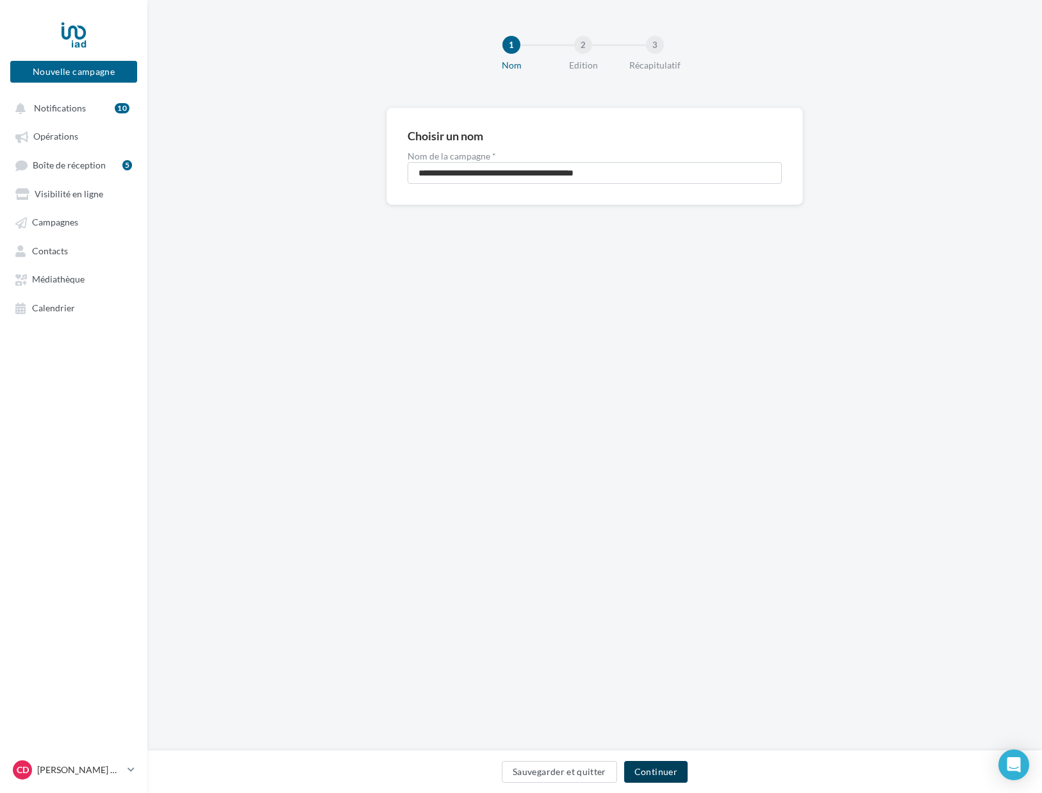
click at [662, 773] on button "Continuer" at bounding box center [655, 772] width 63 height 22
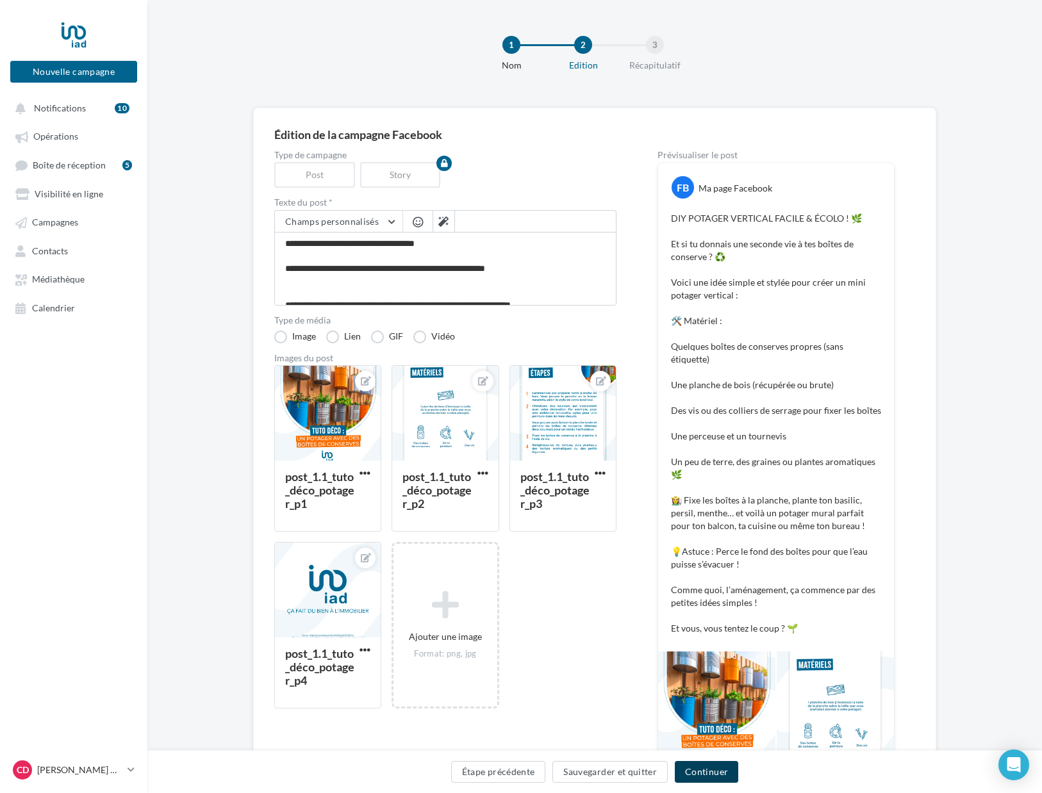
click at [707, 769] on button "Continuer" at bounding box center [706, 772] width 63 height 22
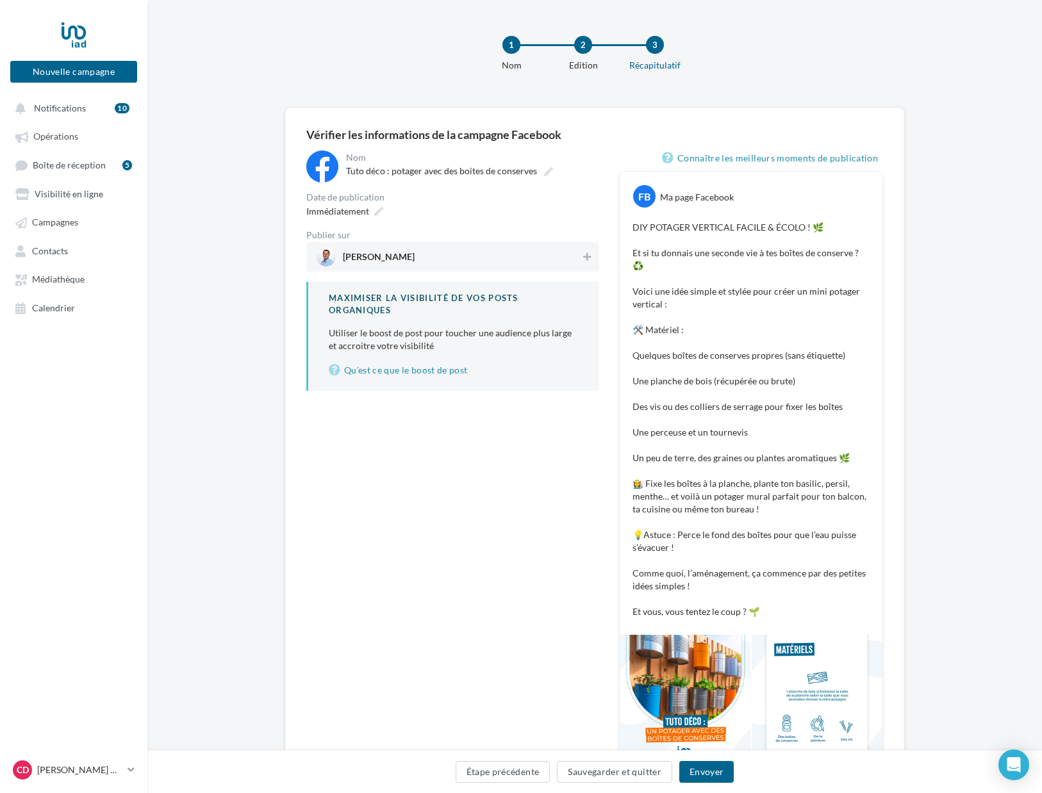
click at [536, 260] on span "[PERSON_NAME]" at bounding box center [448, 256] width 264 height 19
click at [375, 215] on icon at bounding box center [378, 211] width 9 height 9
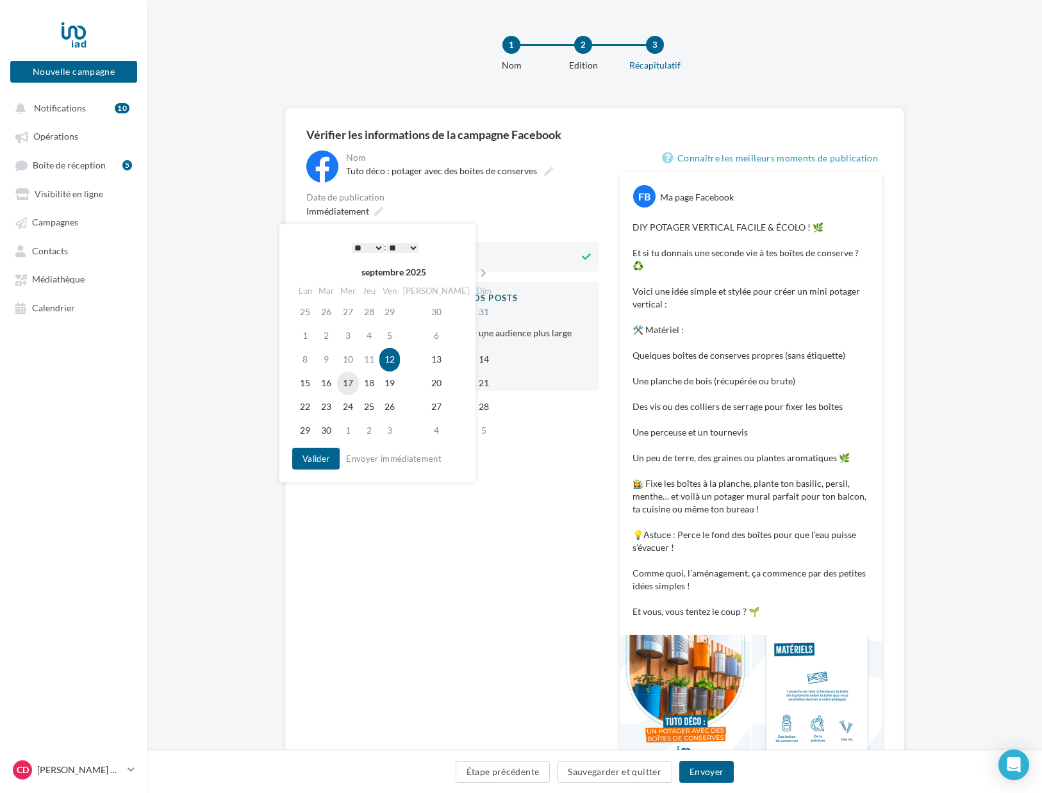
click at [350, 383] on td "17" at bounding box center [348, 384] width 22 height 24
click at [377, 245] on select "* * * * * * * * * * ** ** ** ** ** ** ** ** ** ** ** ** ** **" at bounding box center [368, 248] width 32 height 10
click at [325, 457] on button "Valider" at bounding box center [315, 459] width 47 height 22
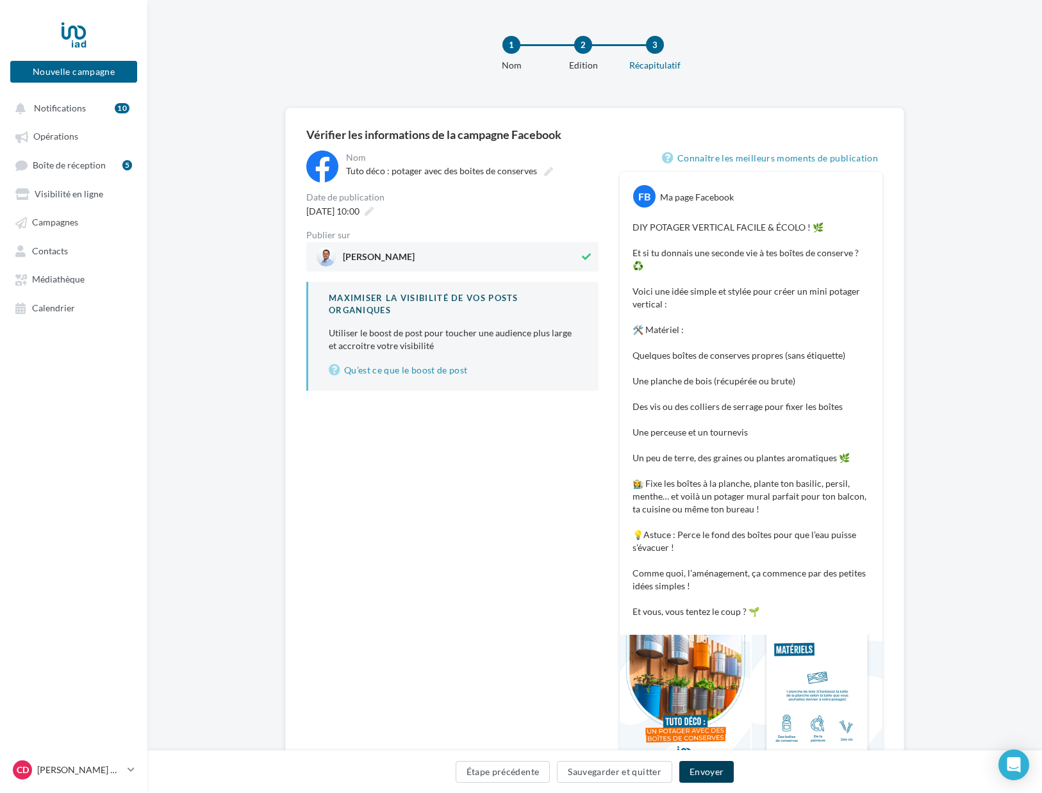
click at [705, 774] on button "Envoyer" at bounding box center [706, 772] width 54 height 22
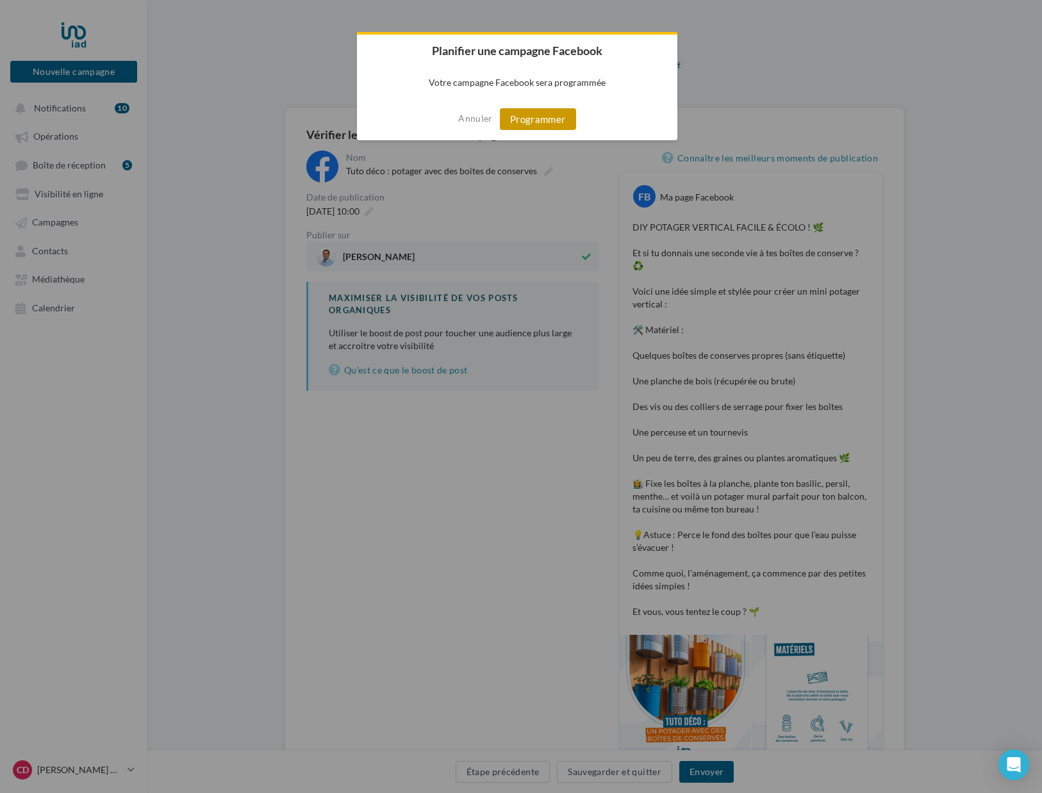
click at [523, 117] on button "Programmer" at bounding box center [538, 119] width 76 height 22
